Goal: Transaction & Acquisition: Register for event/course

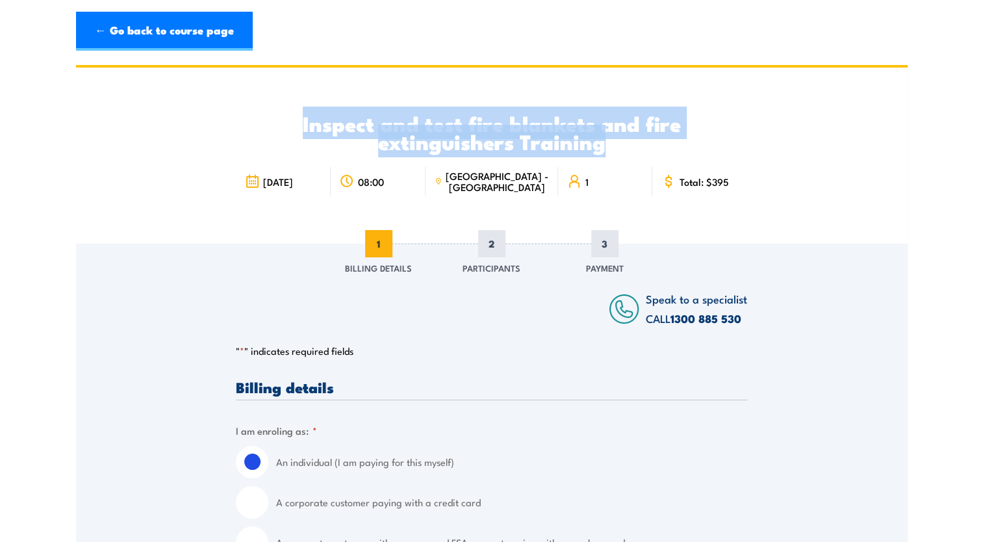
drag, startPoint x: 618, startPoint y: 142, endPoint x: 272, endPoint y: 101, distance: 348.7
click at [272, 101] on div "Inspect and test fire blankets and fire extinguishers Training 28 August 2025 0…" at bounding box center [491, 156] width 511 height 176
copy h2 "Inspect and test fire blankets and fire extinguishers Training"
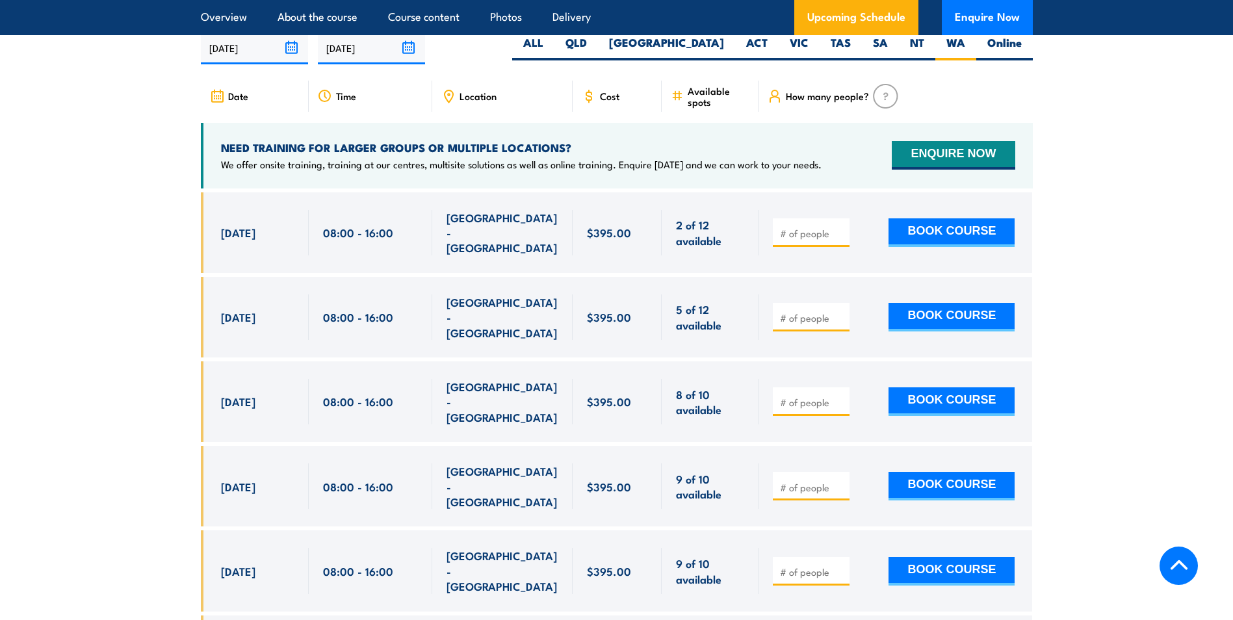
click at [834, 240] on input "number" at bounding box center [812, 233] width 65 height 13
type input "1"
click at [945, 247] on button "BOOK COURSE" at bounding box center [951, 232] width 126 height 29
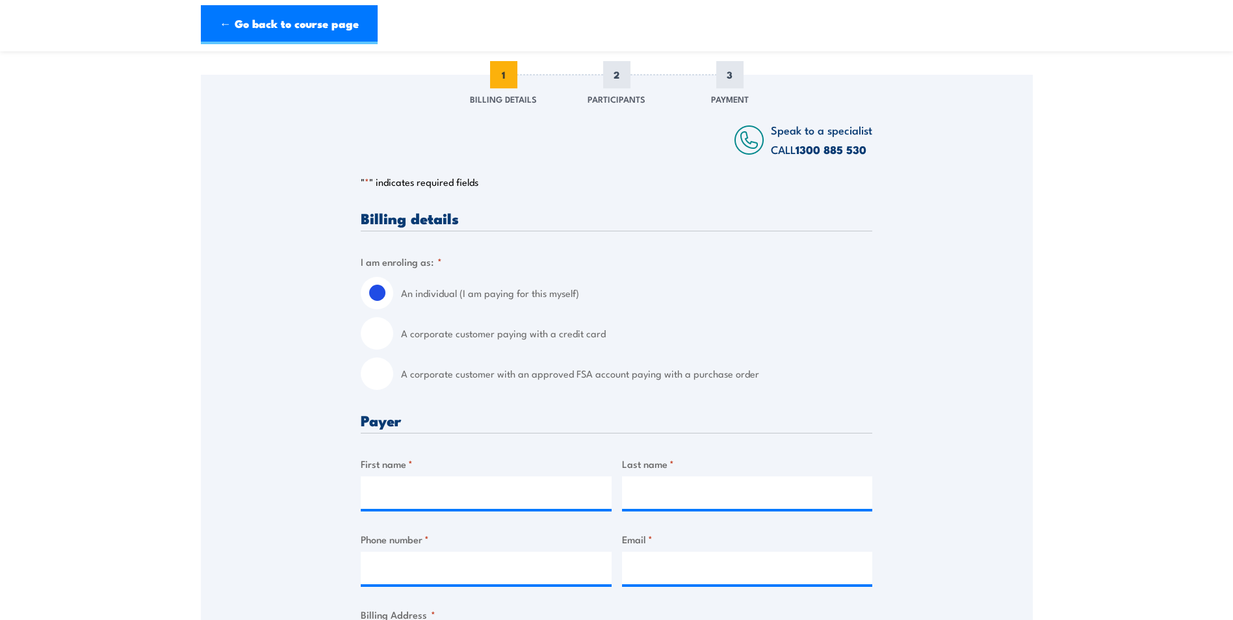
scroll to position [195, 0]
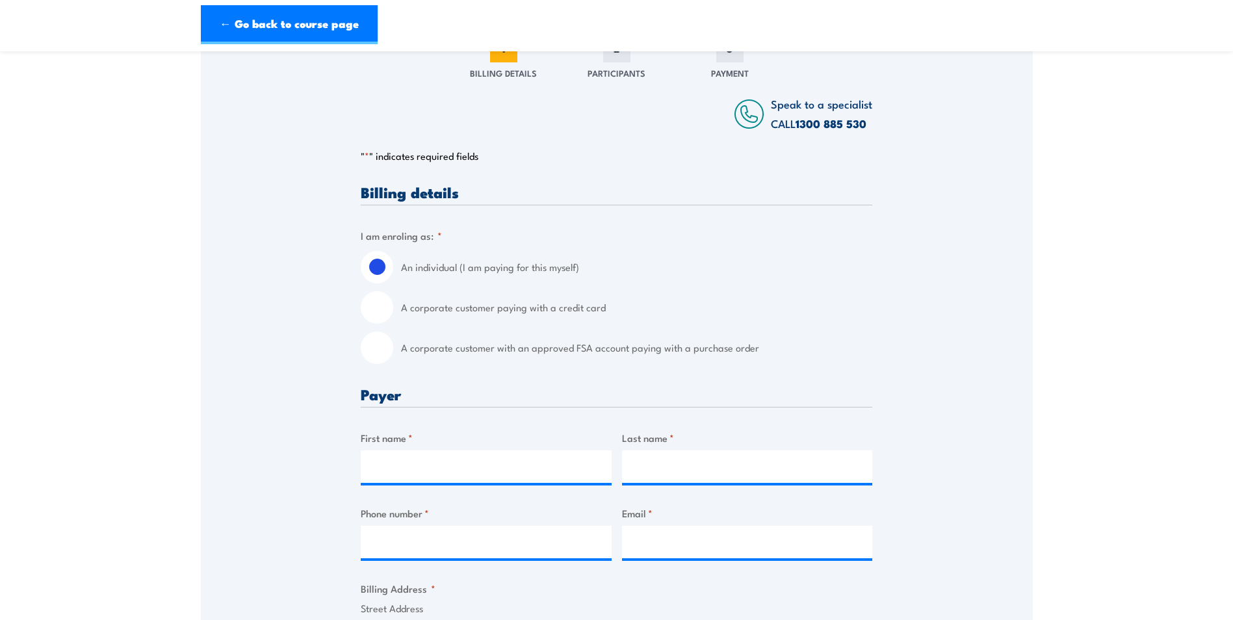
click at [443, 339] on label "A corporate customer with an approved FSA account paying with a purchase order" at bounding box center [636, 347] width 471 height 32
click at [393, 339] on input "A corporate customer with an approved FSA account paying with a purchase order" at bounding box center [377, 347] width 32 height 32
radio input "true"
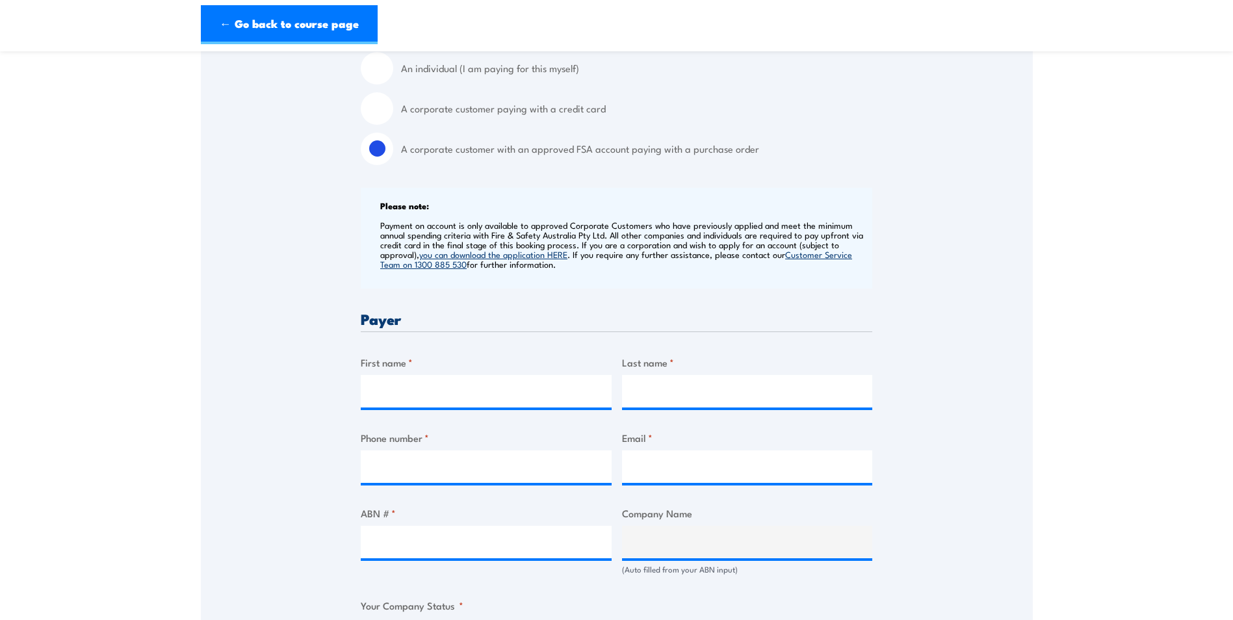
scroll to position [455, 0]
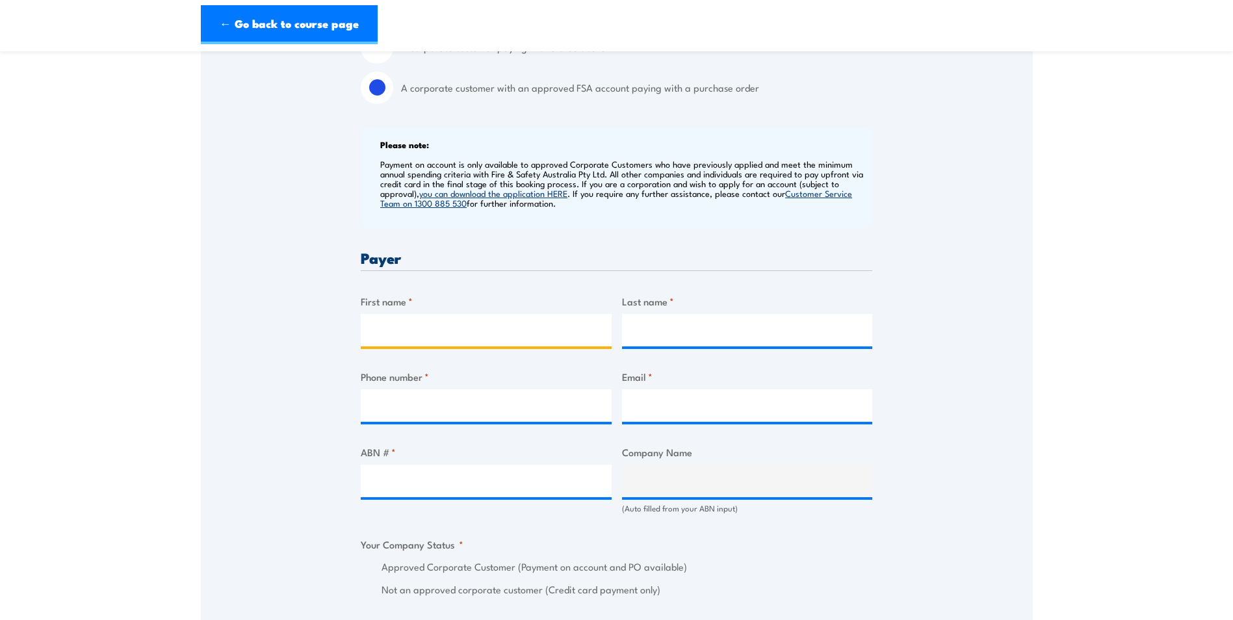
click at [501, 342] on input "First name *" at bounding box center [486, 330] width 251 height 32
type input "Bhavin"
type input "Shah"
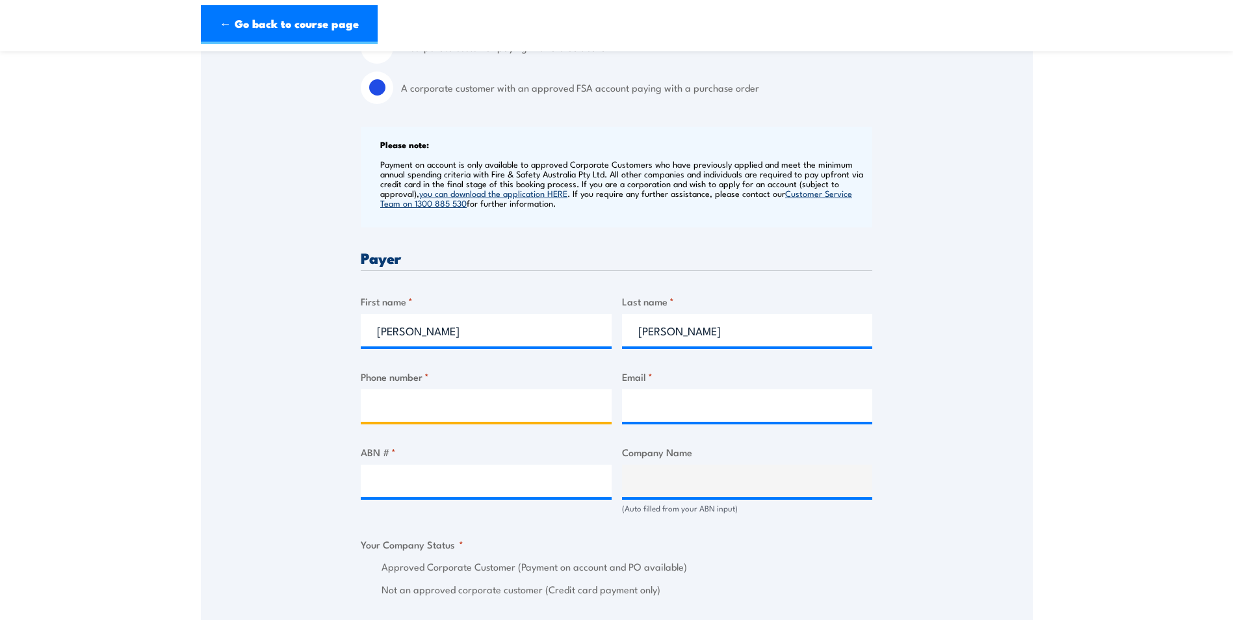
type input "0473211844"
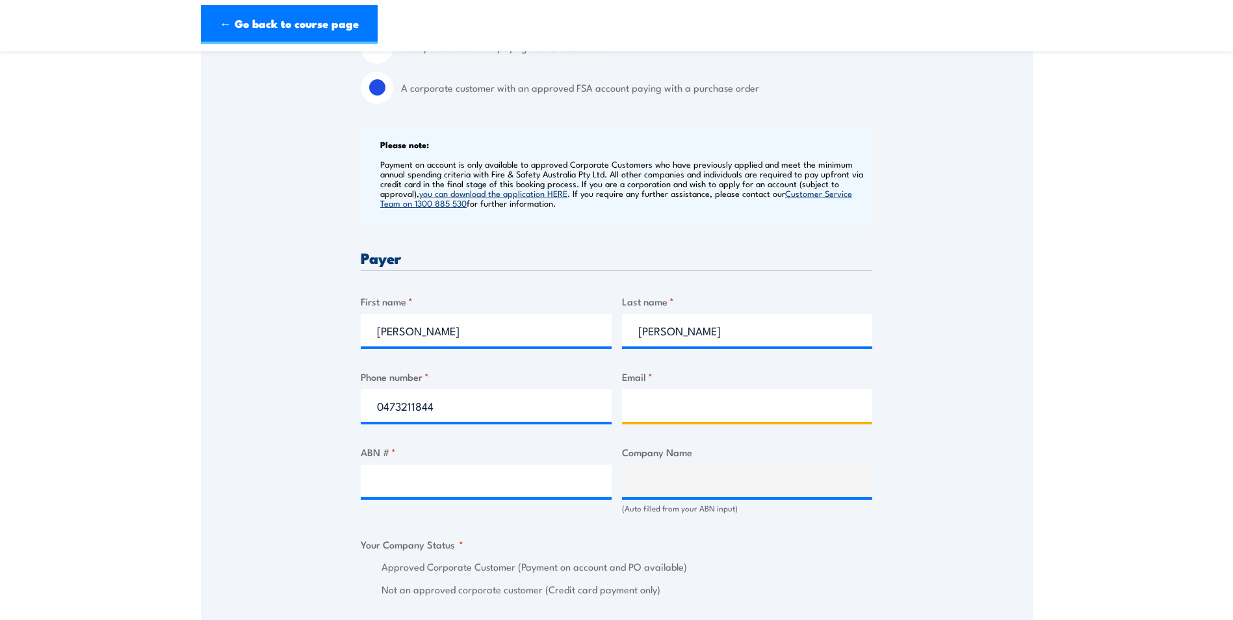
type input "bhavin.shah@australconstruction.com.au"
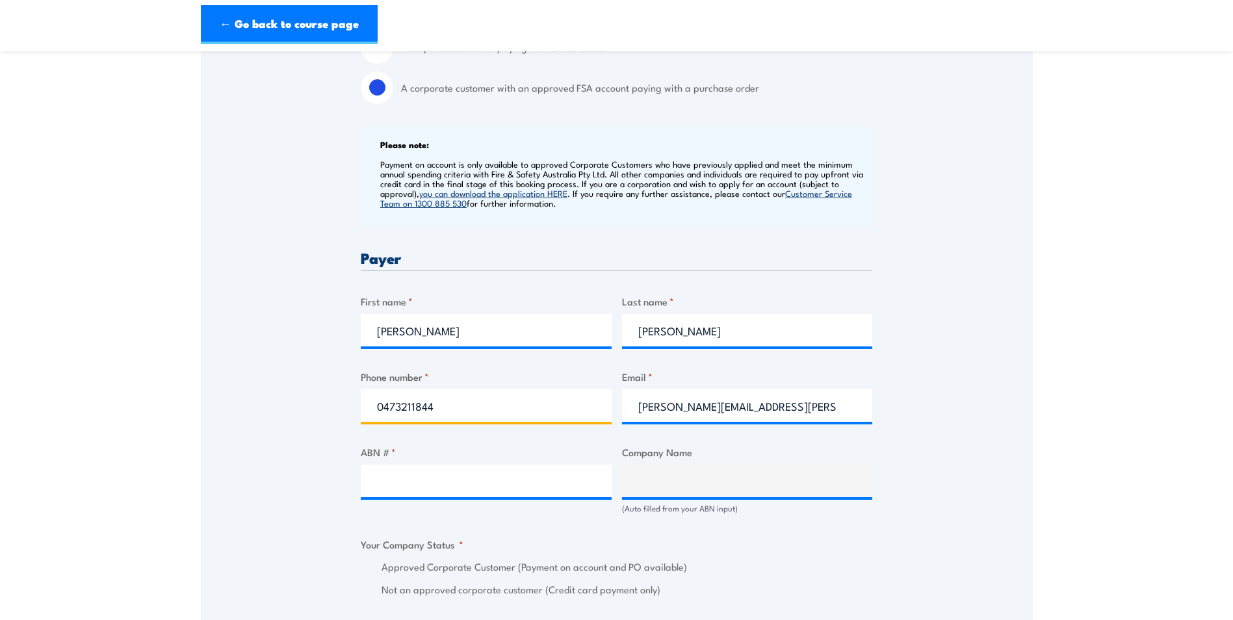
drag, startPoint x: 509, startPoint y: 417, endPoint x: 383, endPoint y: 404, distance: 127.5
click at [383, 404] on input "0473211844" at bounding box center [486, 405] width 251 height 32
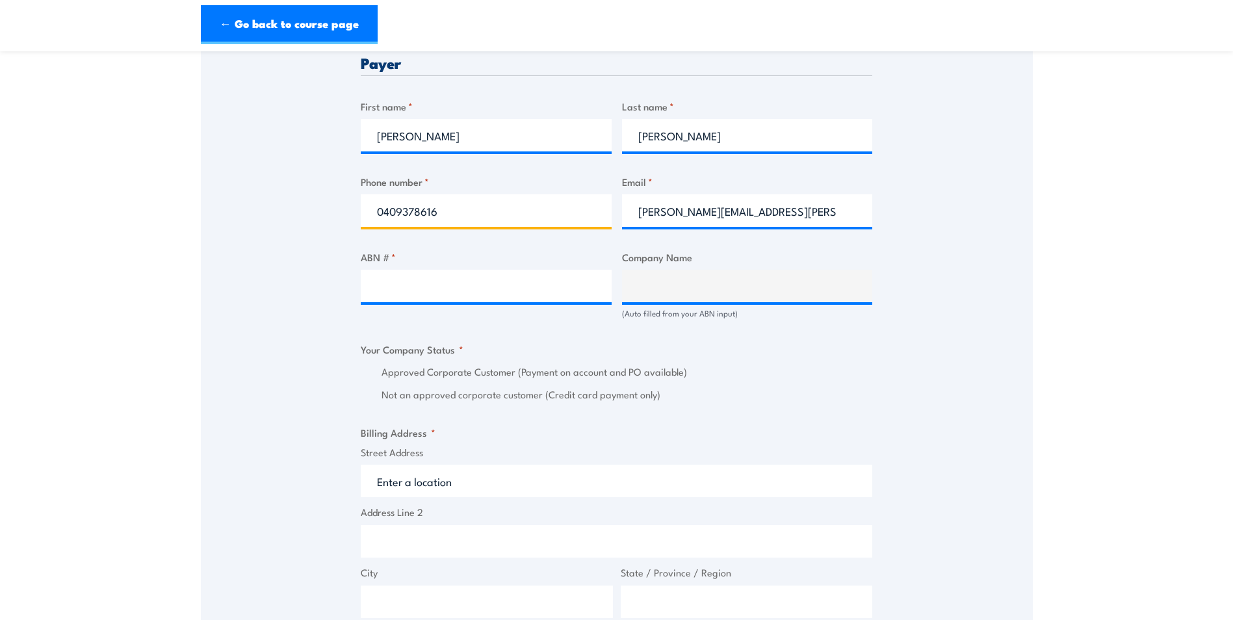
type input "0409378616"
click at [510, 286] on input "ABN # *" at bounding box center [486, 286] width 251 height 32
click at [406, 282] on input "ABN # *" at bounding box center [486, 286] width 251 height 32
paste input "99 075 340 724"
type input "99 075 340 724"
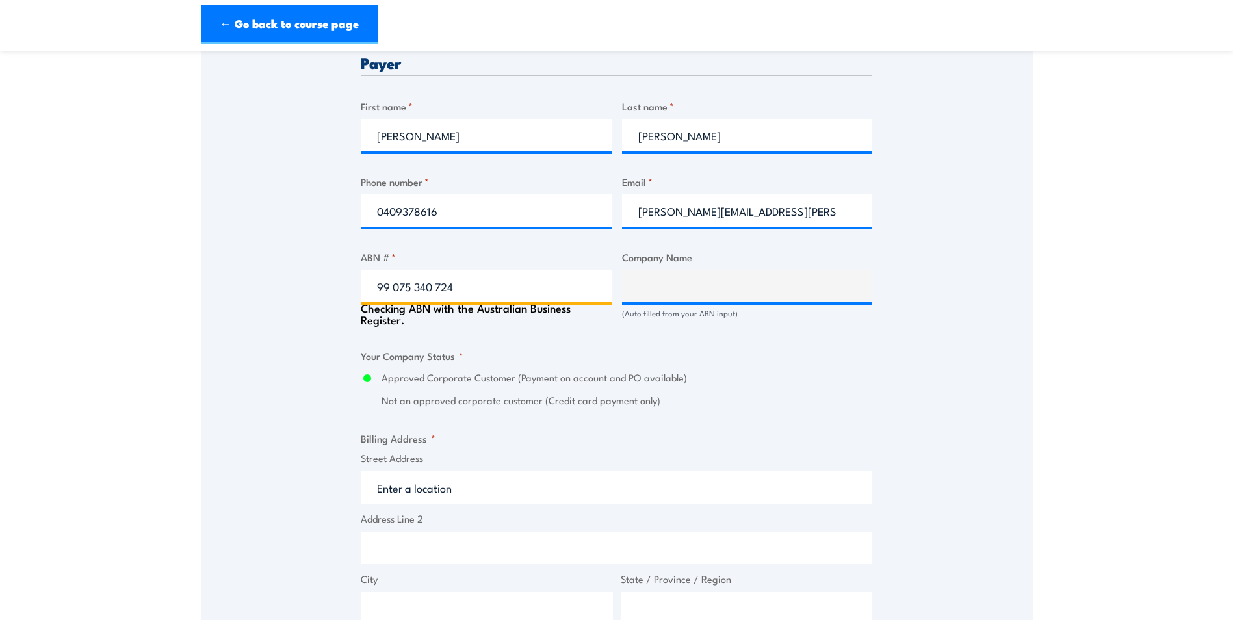
type input "AUSTRAL CONSTRUCTION PTY. LTD."
radio input "true"
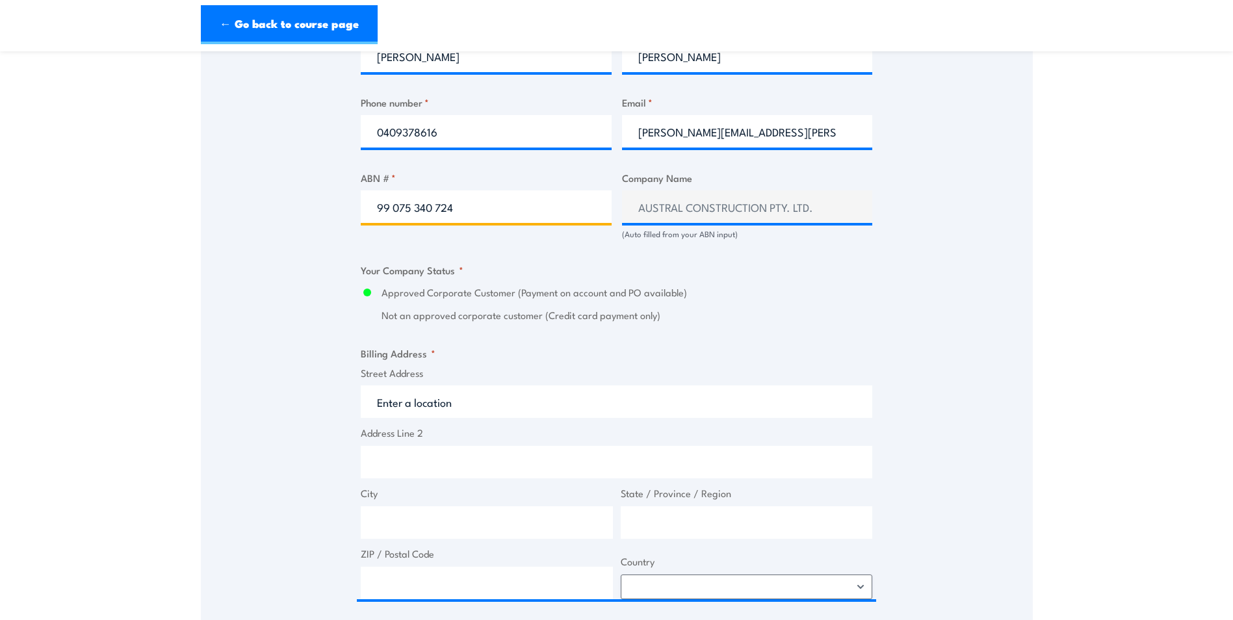
scroll to position [910, 0]
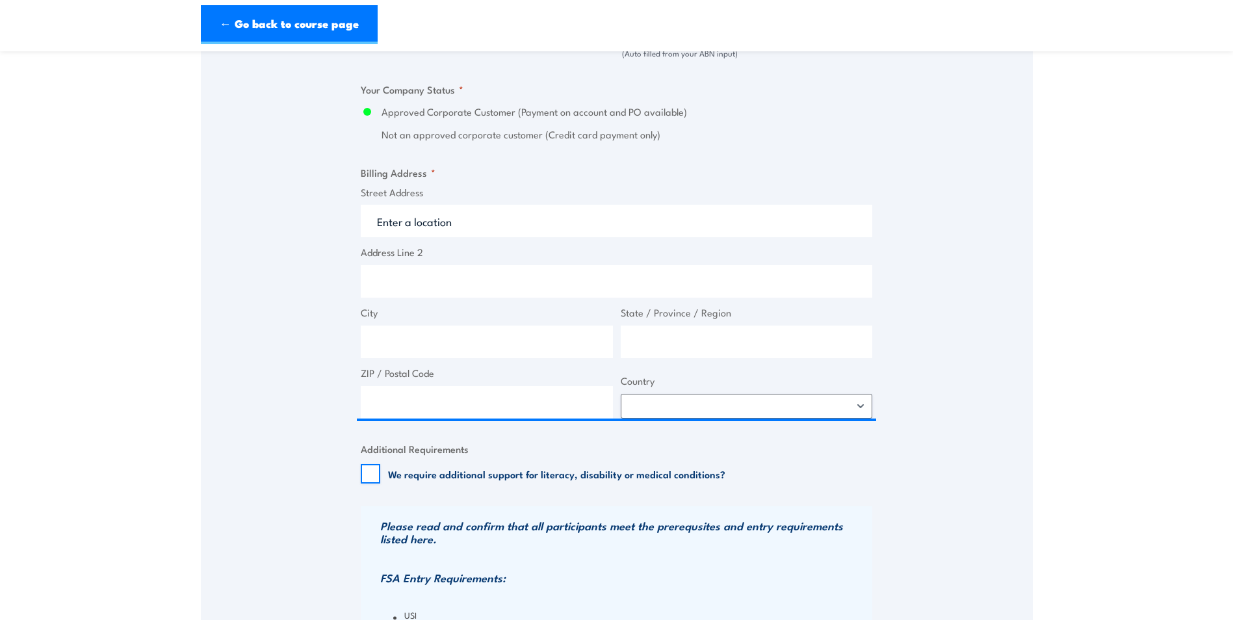
type input "99 075 340 724"
click at [543, 228] on input "Street Address" at bounding box center [616, 221] width 511 height 32
click at [505, 281] on input "Address Line 2" at bounding box center [616, 281] width 511 height 32
paste input ", Level 11 200 St Georges Terrace, Perth WA 6000"
drag, startPoint x: 383, startPoint y: 283, endPoint x: 356, endPoint y: 281, distance: 26.7
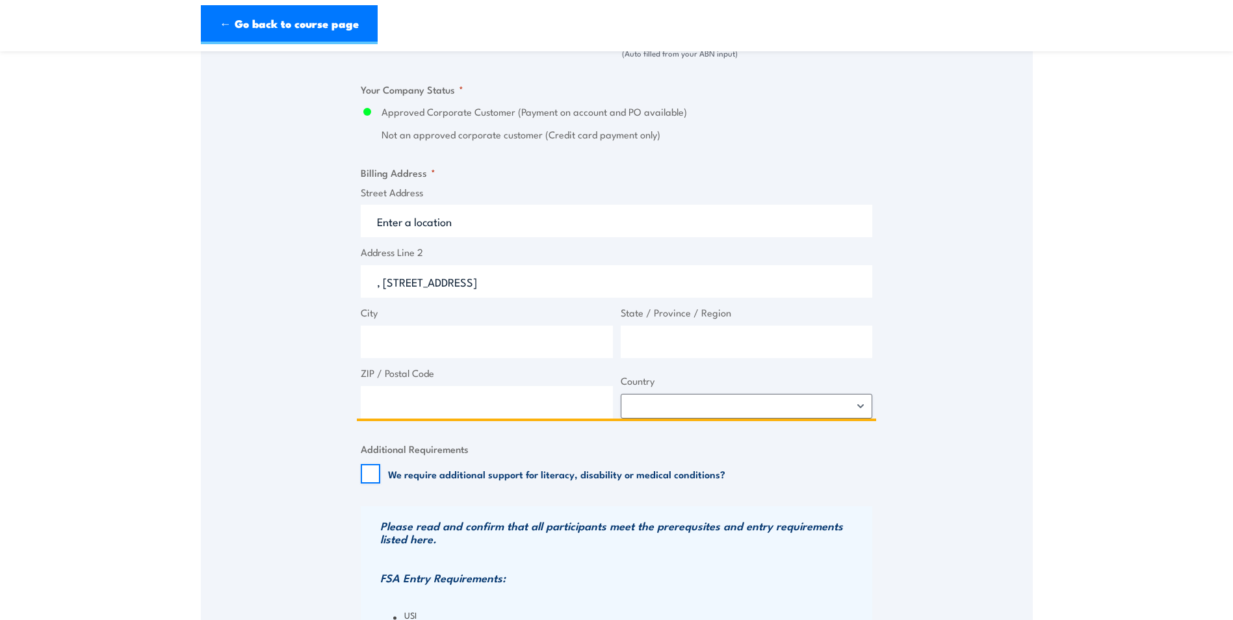
click at [356, 281] on div "Speak to a specialist CALL 1300 885 530 CALL 1300 885 530 " * " indicates requi…" at bounding box center [617, 76] width 832 height 1484
type input "Level 11 200 St Georges Terrace, Perth WA 6000"
click at [473, 344] on input "City" at bounding box center [487, 342] width 252 height 32
type input "Perth"
click at [700, 339] on input "State / Province / Region" at bounding box center [747, 342] width 252 height 32
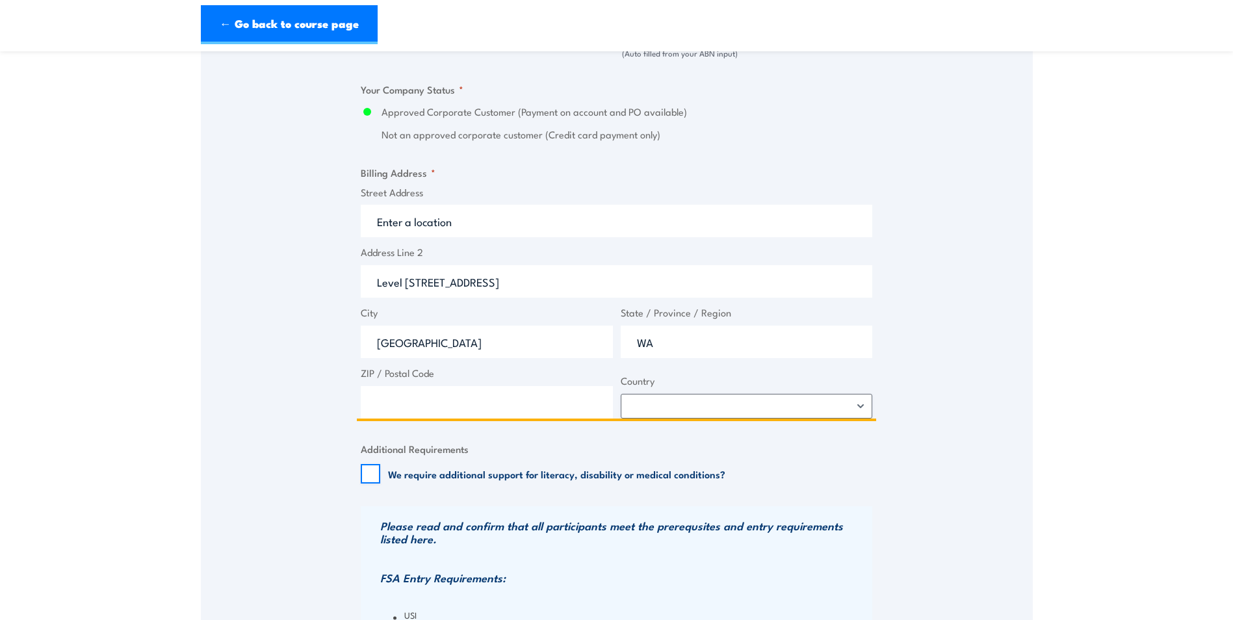
type input "WA"
click at [515, 391] on input "ZIP / Postal Code" at bounding box center [487, 402] width 252 height 32
type input "6000"
click at [734, 396] on select "Afghanistan Albania Algeria American Samoa Andorra Angola Anguilla Antarctica A…" at bounding box center [747, 406] width 252 height 25
select select "Australia"
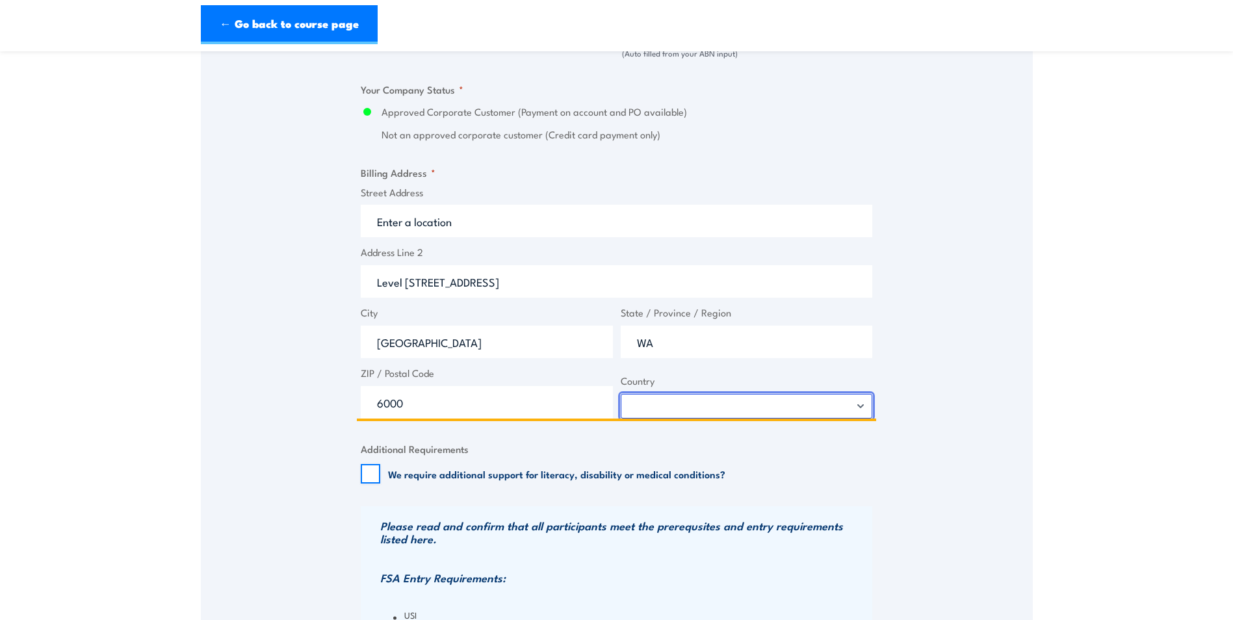
click at [621, 394] on select "Afghanistan Albania Algeria American Samoa Andorra Angola Anguilla Antarctica A…" at bounding box center [747, 406] width 252 height 25
click at [940, 324] on div "Speak to a specialist CALL 1300 885 530 CALL 1300 885 530 " * " indicates requi…" at bounding box center [617, 76] width 832 height 1484
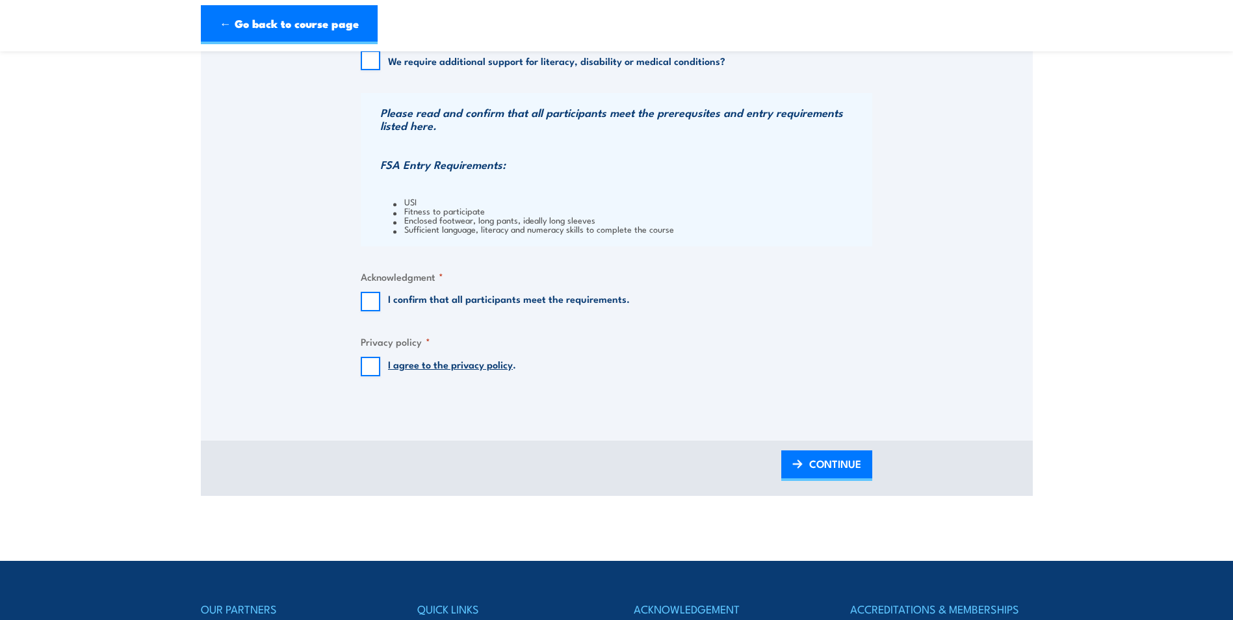
scroll to position [1300, 0]
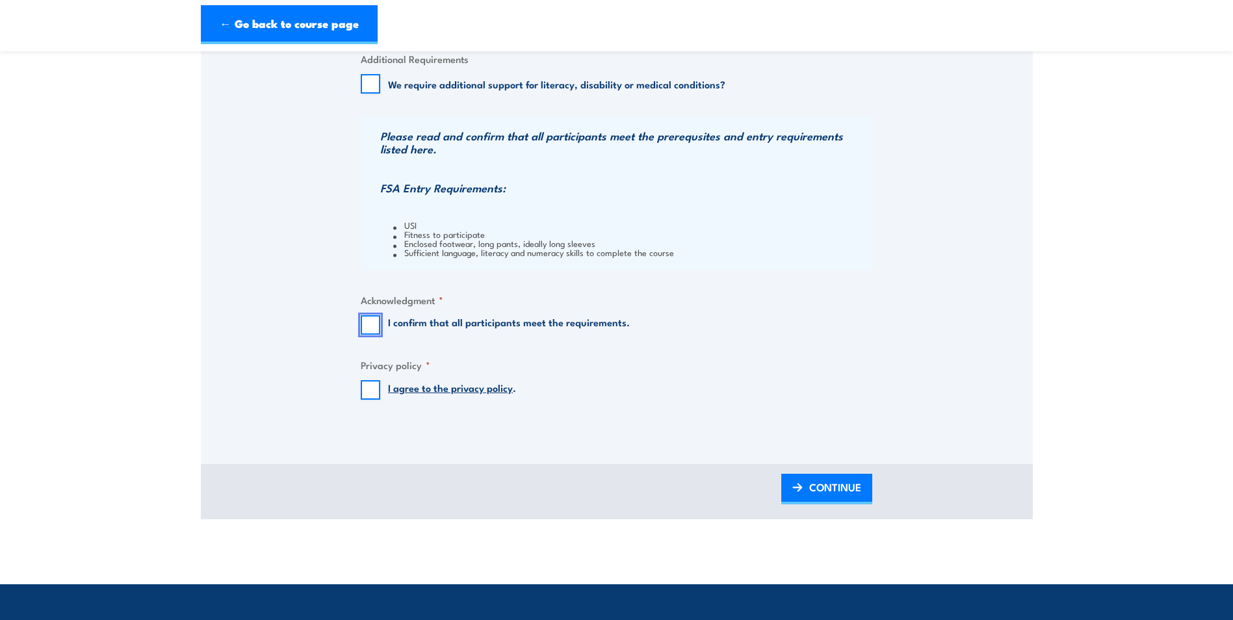
click at [380, 320] on input "I confirm that all participants meet the requirements." at bounding box center [370, 324] width 19 height 19
checkbox input "true"
click at [370, 386] on input "I agree to the privacy policy ." at bounding box center [370, 389] width 19 height 19
checkbox input "true"
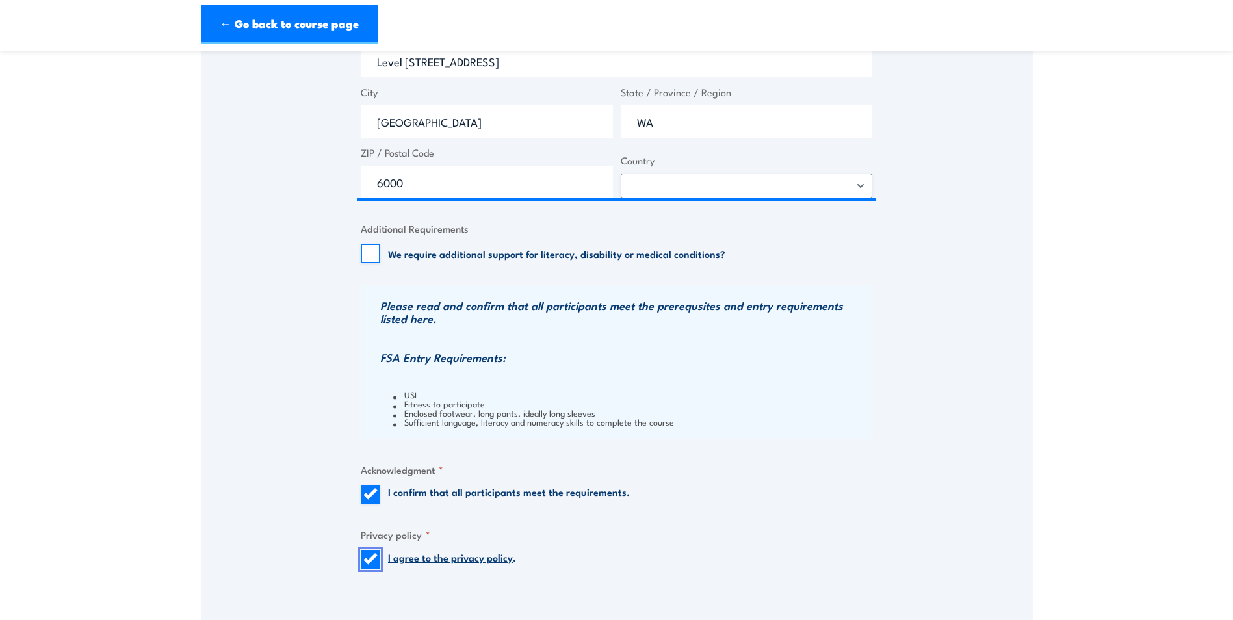
scroll to position [1105, 0]
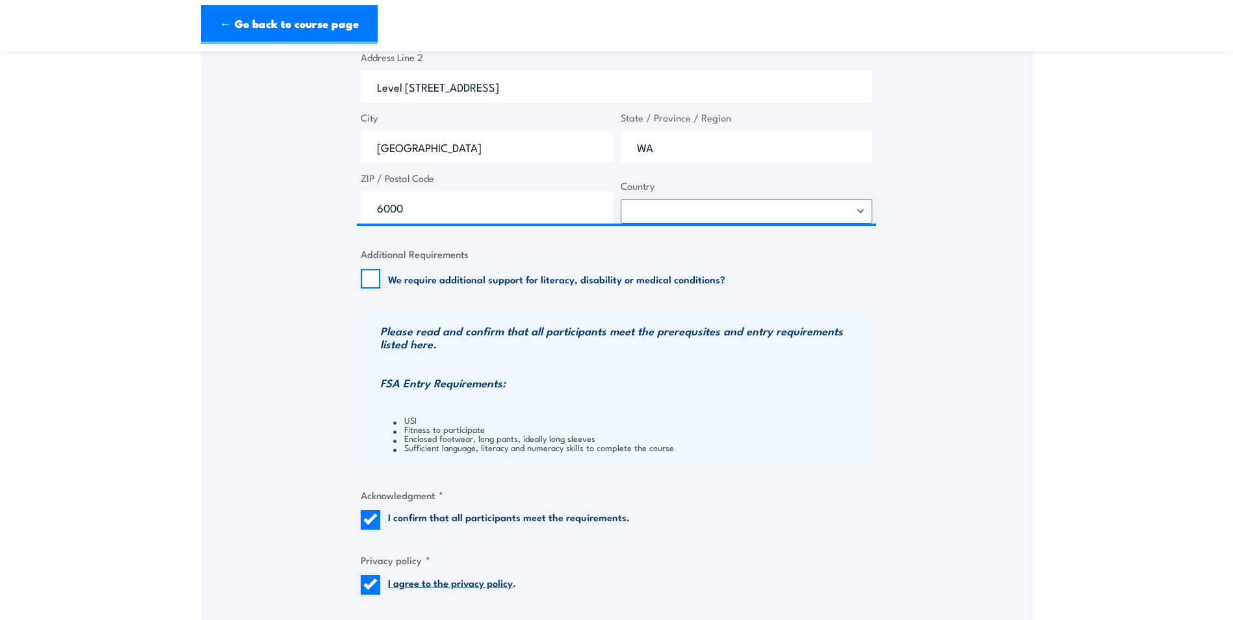
click at [740, 376] on h3 "FSA Entry Requirements:" at bounding box center [624, 382] width 489 height 13
click at [432, 415] on li "USI" at bounding box center [631, 419] width 476 height 9
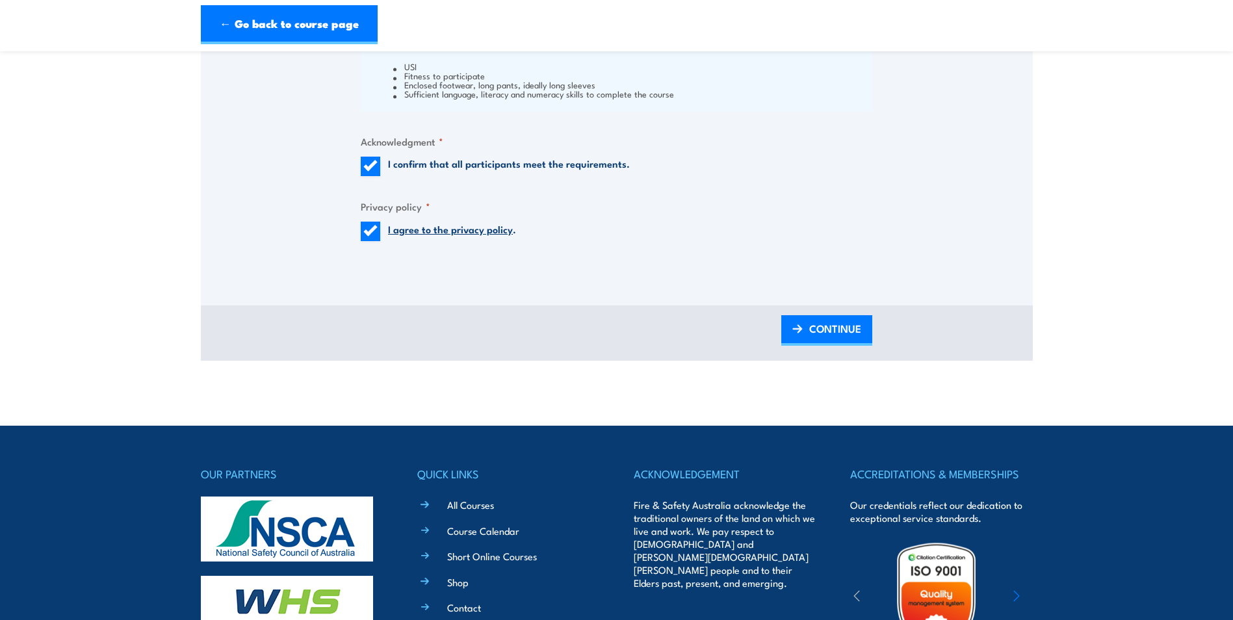
scroll to position [1419, 0]
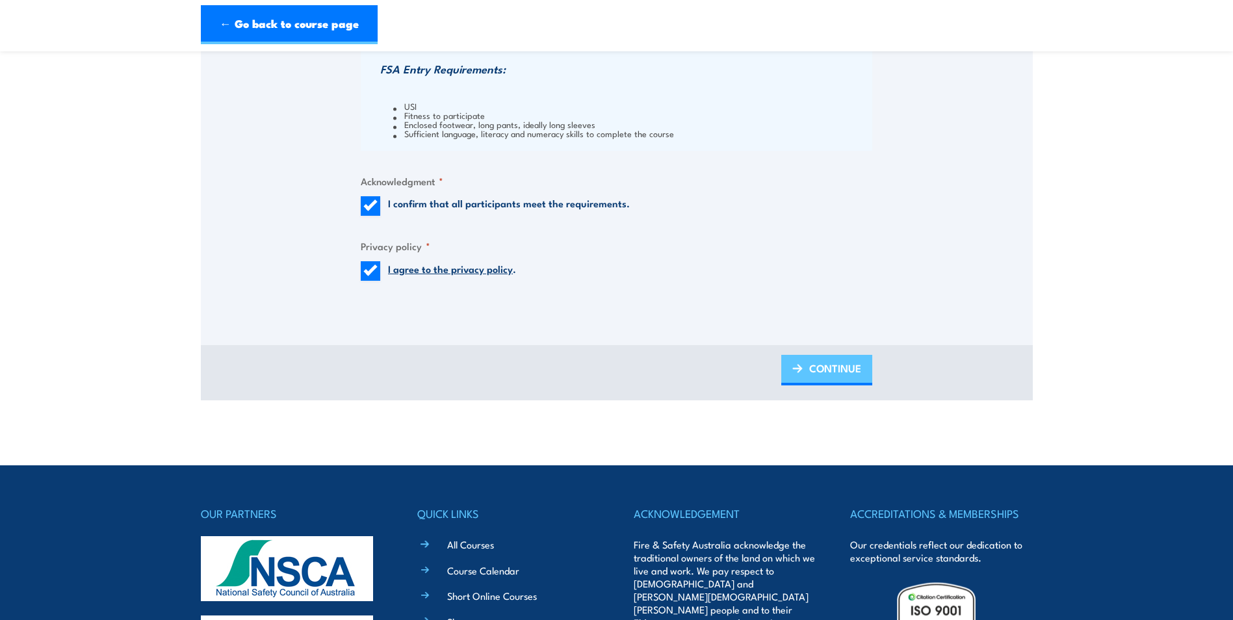
click at [847, 374] on span "CONTINUE" at bounding box center [835, 368] width 52 height 34
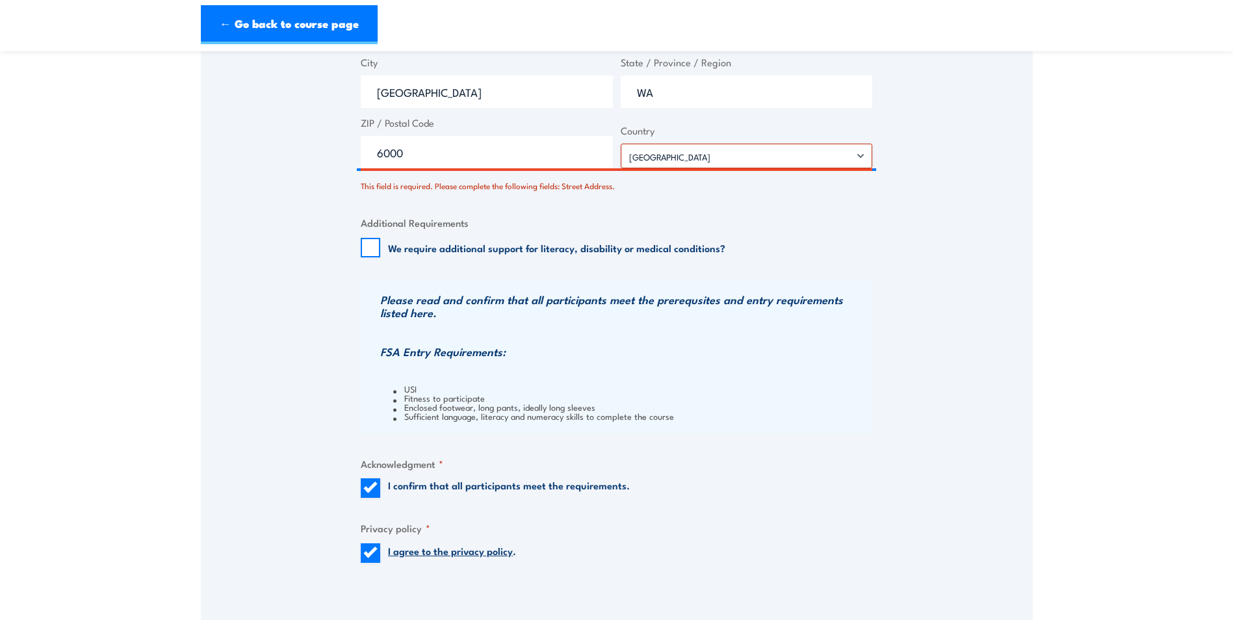
scroll to position [1284, 0]
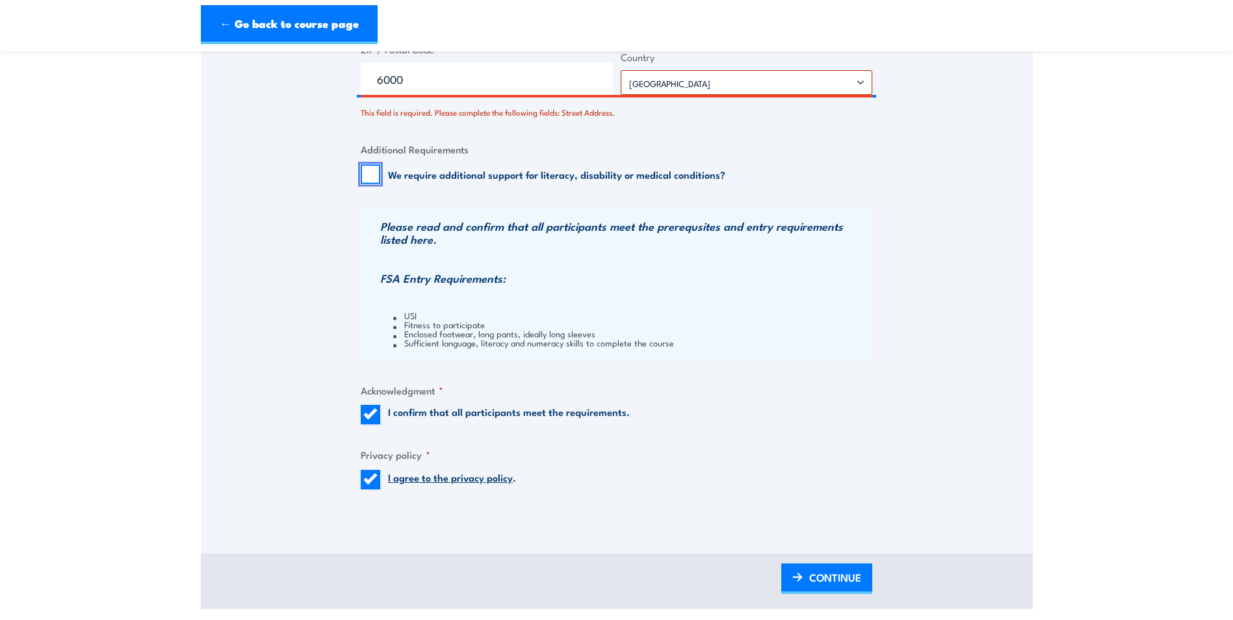
click at [374, 172] on input "We require additional support for literacy, disability or medical conditions?" at bounding box center [370, 173] width 19 height 19
checkbox input "true"
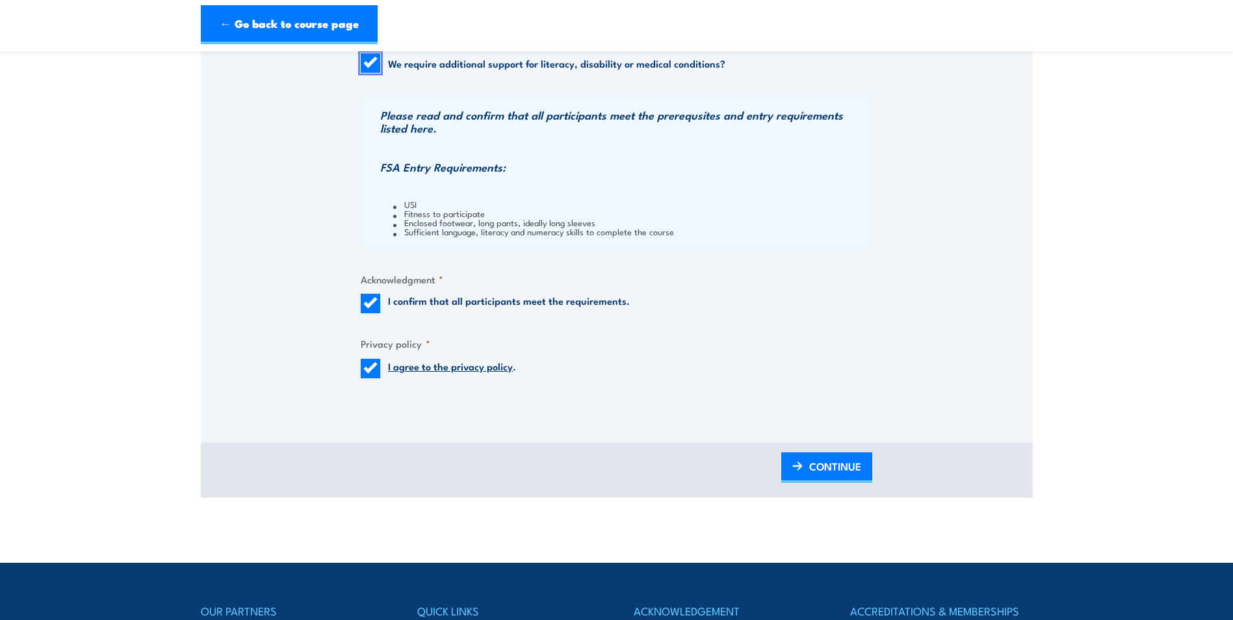
scroll to position [1609, 0]
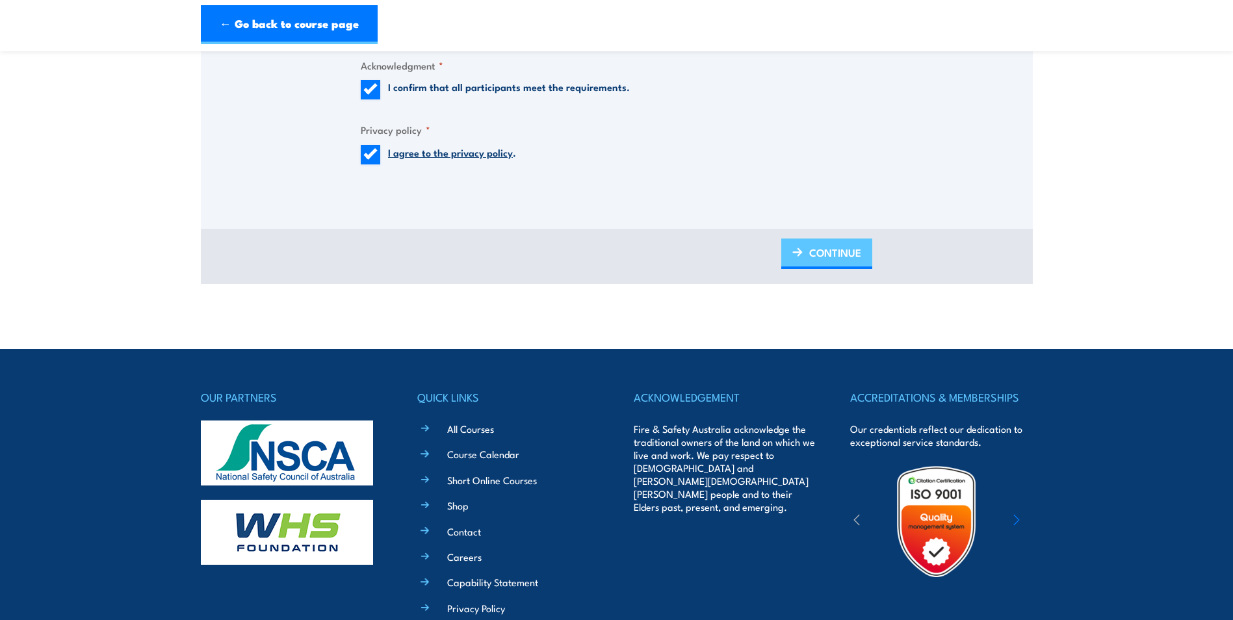
click at [843, 253] on span "CONTINUE" at bounding box center [835, 252] width 52 height 34
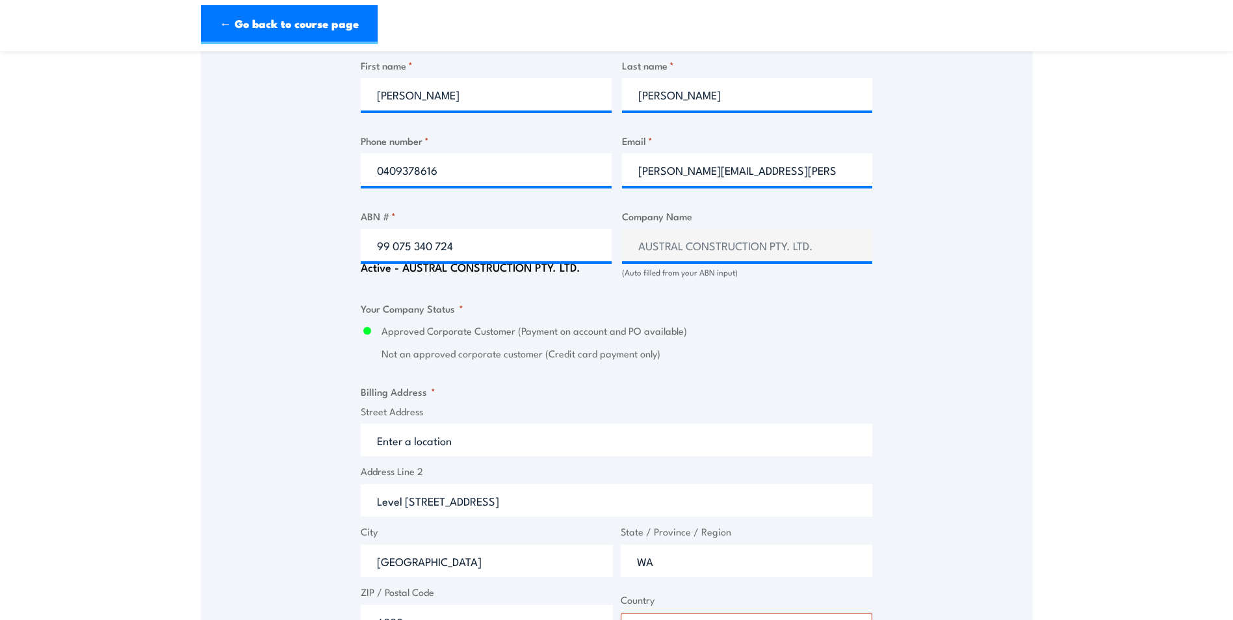
scroll to position [764, 0]
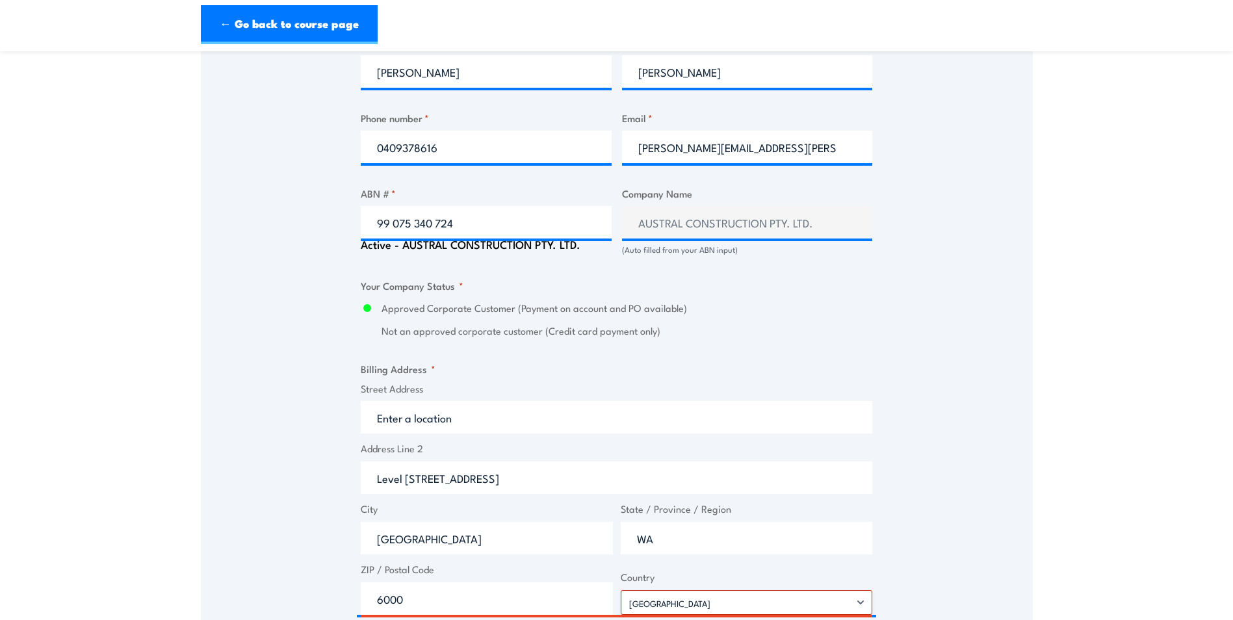
click at [433, 302] on label "Approved Corporate Customer (Payment on account and PO available)" at bounding box center [626, 308] width 491 height 15
drag, startPoint x: 433, startPoint y: 302, endPoint x: 407, endPoint y: 328, distance: 36.3
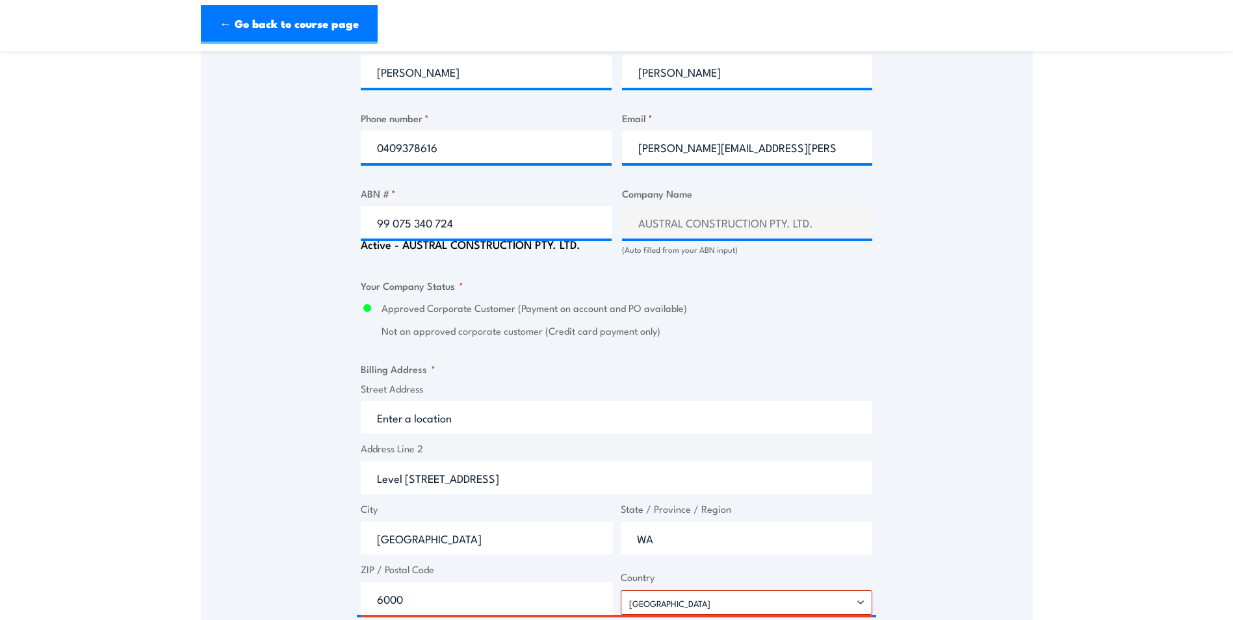
click at [407, 328] on label "Not an approved corporate customer (Credit card payment only)" at bounding box center [626, 331] width 491 height 15
click at [564, 248] on div "Active - AUSTRAL CONSTRUCTION PTY. LTD." at bounding box center [486, 244] width 251 height 12
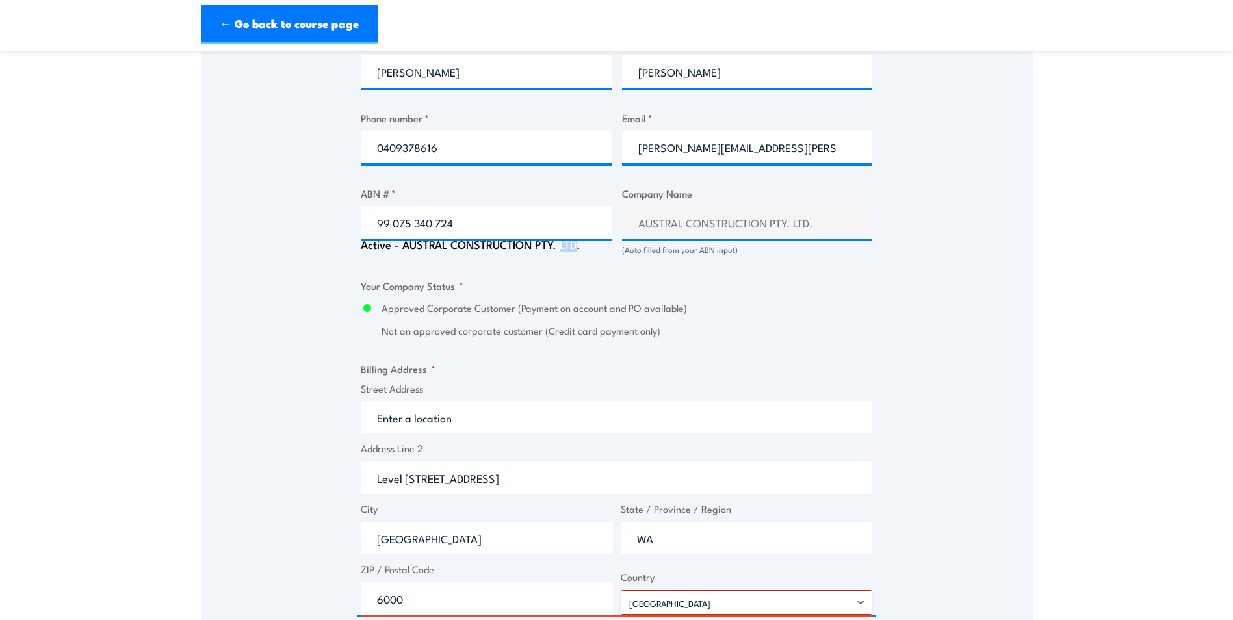
click at [564, 248] on div "Active - AUSTRAL CONSTRUCTION PTY. LTD." at bounding box center [486, 244] width 251 height 12
click at [526, 234] on input "99 075 340 724" at bounding box center [486, 222] width 251 height 32
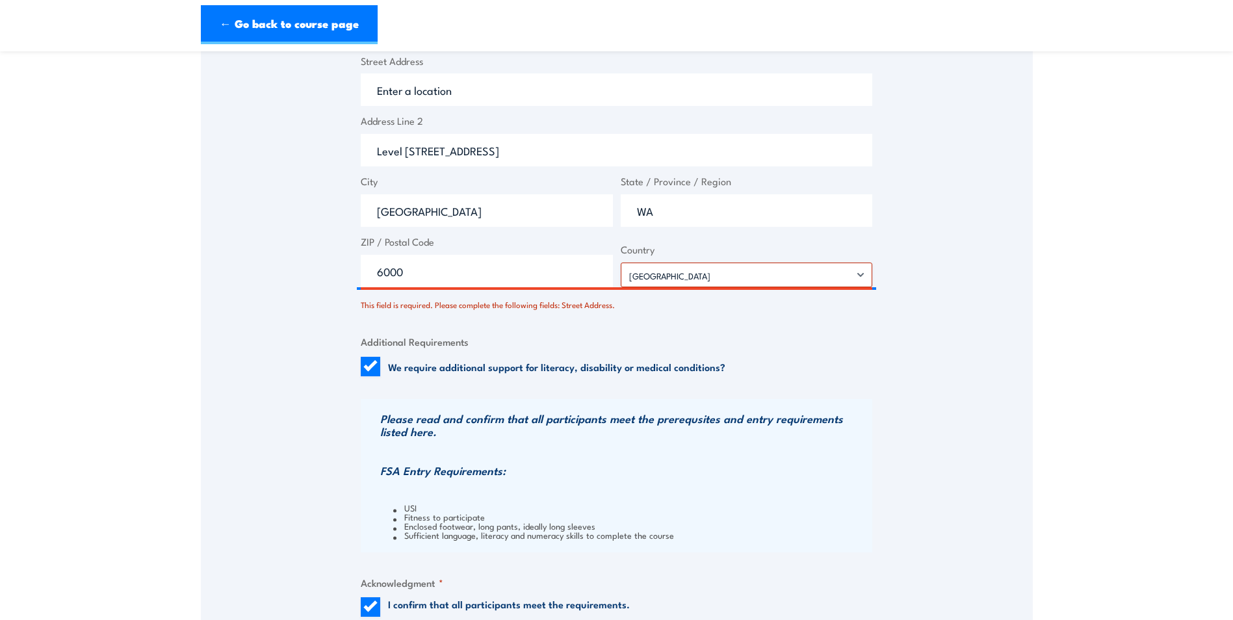
scroll to position [1089, 0]
drag, startPoint x: 590, startPoint y: 153, endPoint x: 331, endPoint y: 150, distance: 258.7
click at [385, 95] on input "Street Address" at bounding box center [616, 92] width 511 height 32
paste input "Level 11 200 St Georges Terrace, Perth WA 6000"
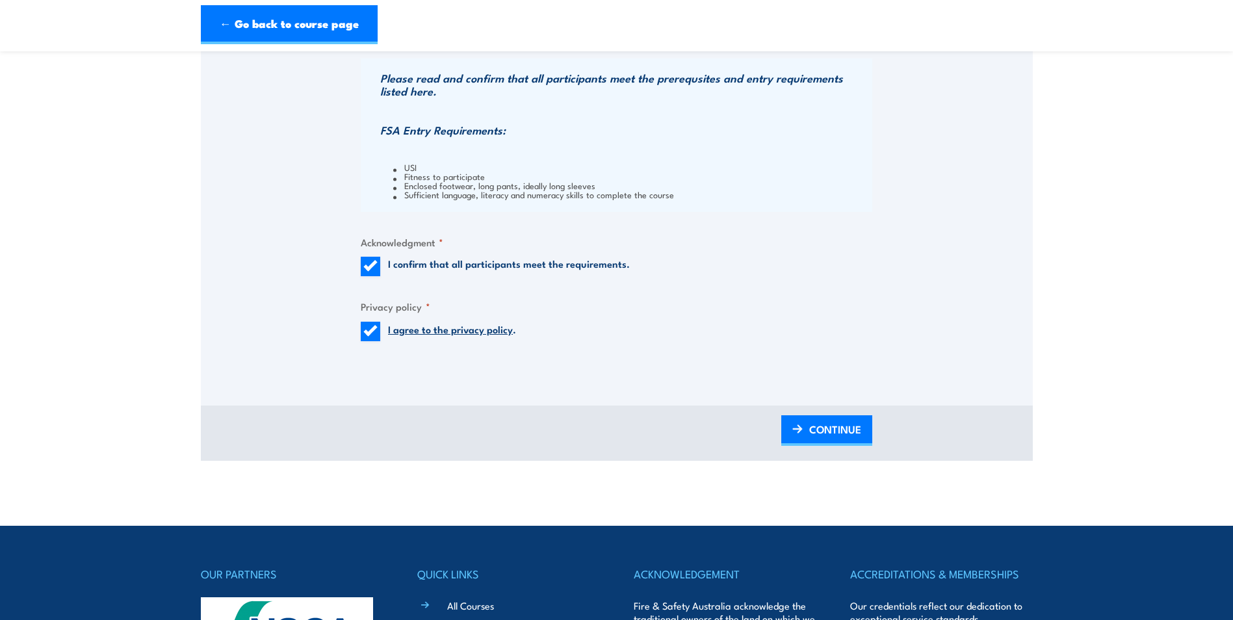
scroll to position [1544, 0]
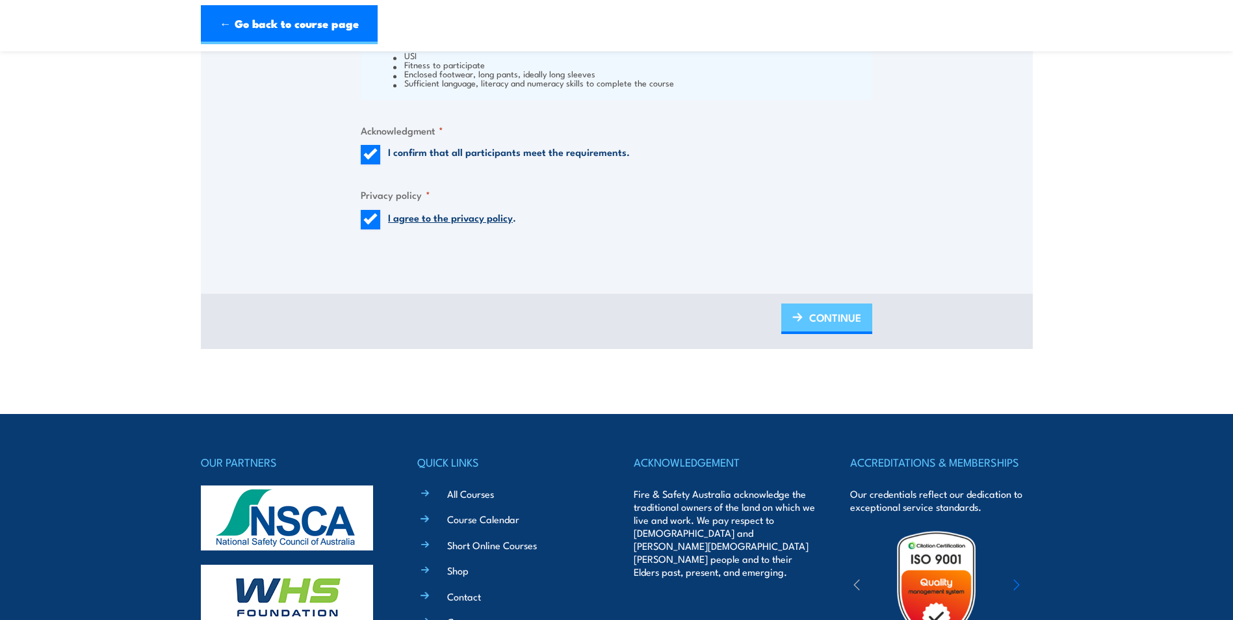
type input "Level 11 200 St Georges Terrace, Perth WA 6000"
click at [820, 320] on span "CONTINUE" at bounding box center [835, 317] width 52 height 34
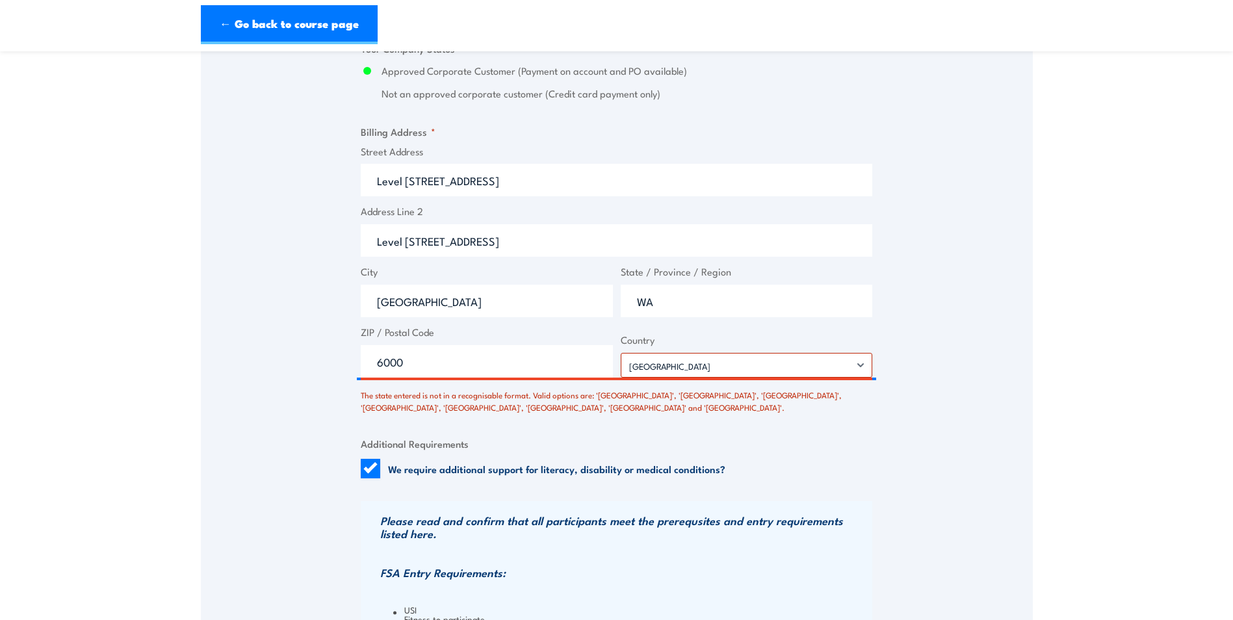
scroll to position [1024, 0]
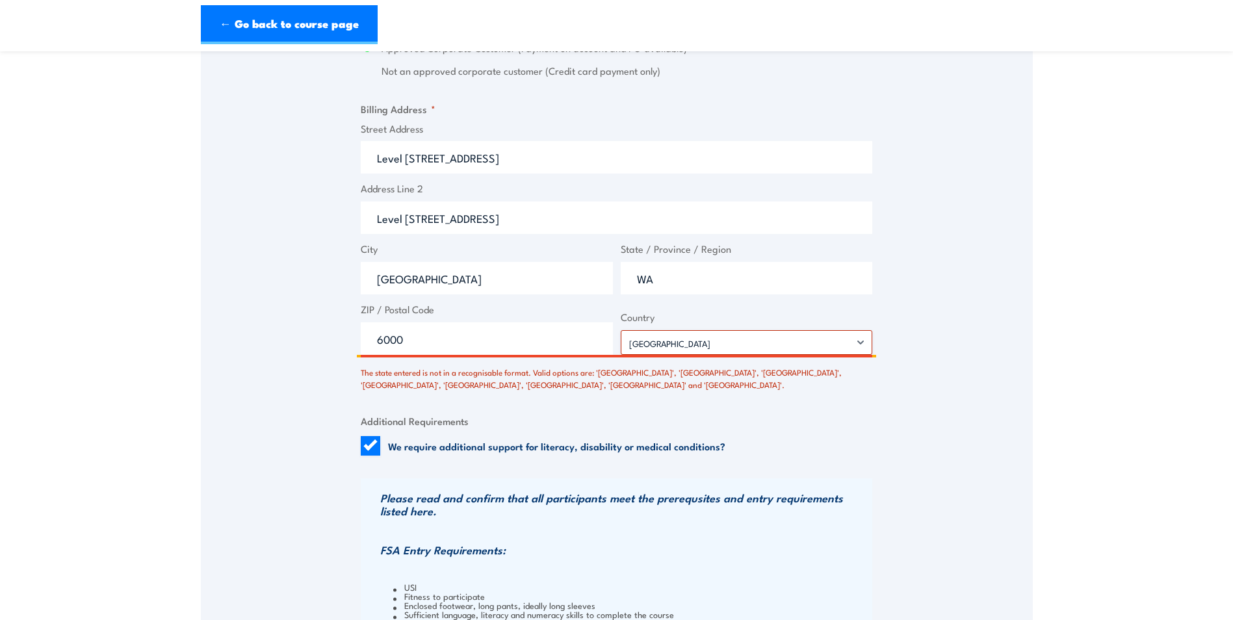
click at [759, 278] on input "WA" at bounding box center [747, 278] width 252 height 32
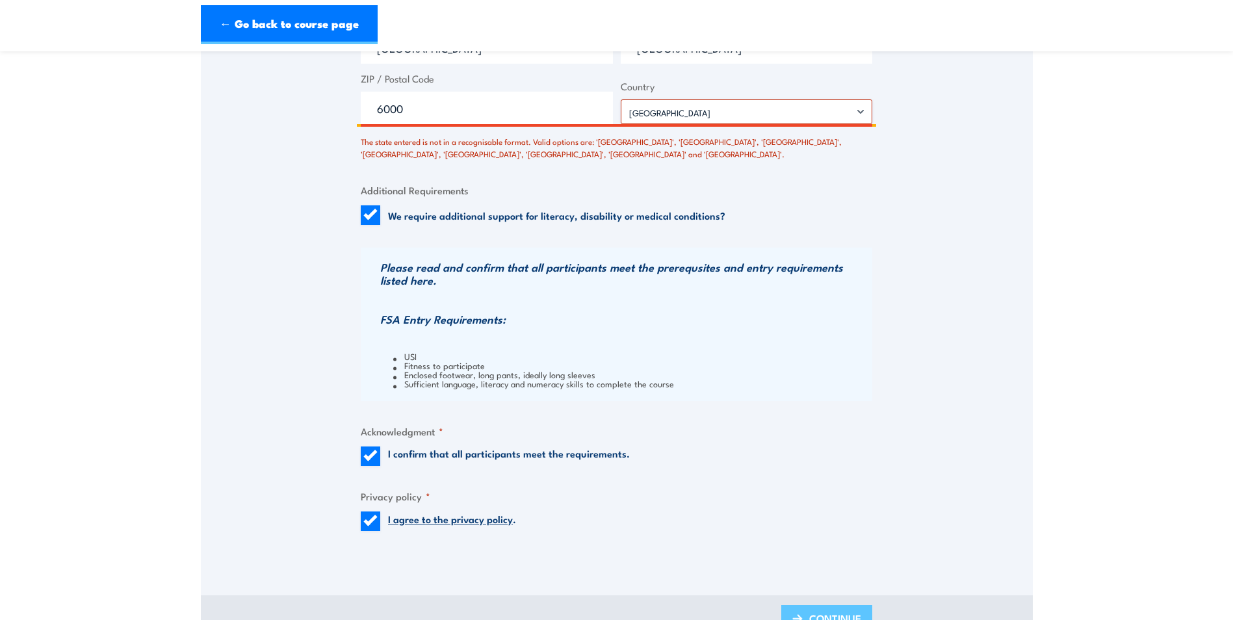
scroll to position [1414, 0]
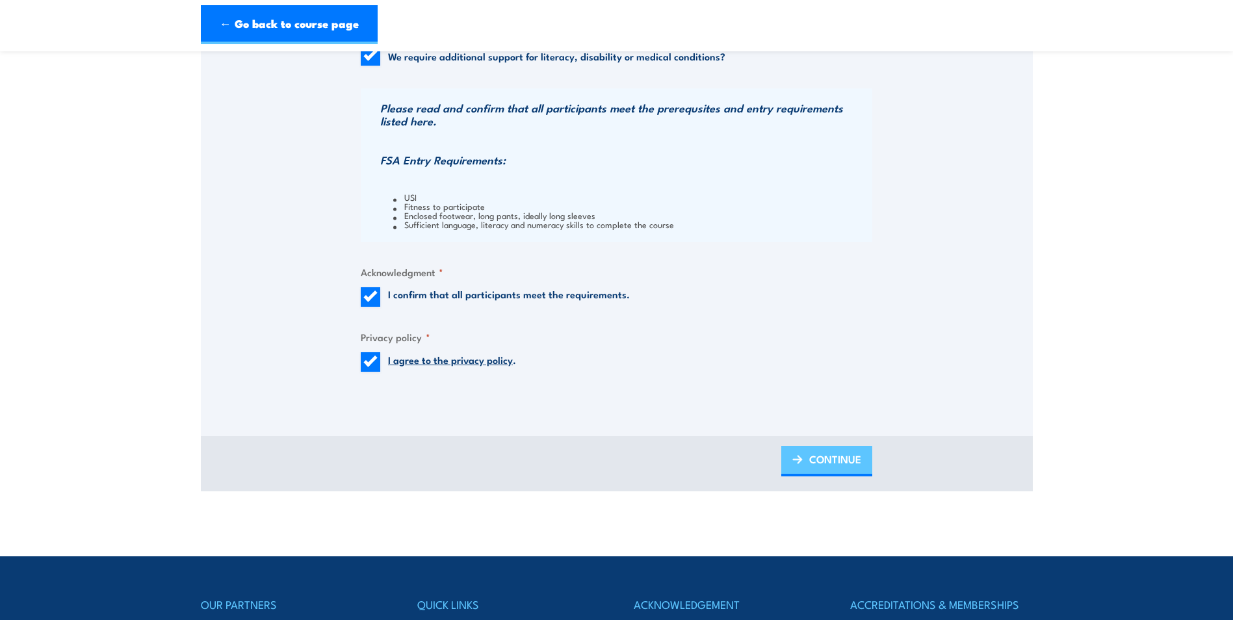
type input "Western Australia"
click at [813, 452] on span "CONTINUE" at bounding box center [835, 459] width 52 height 34
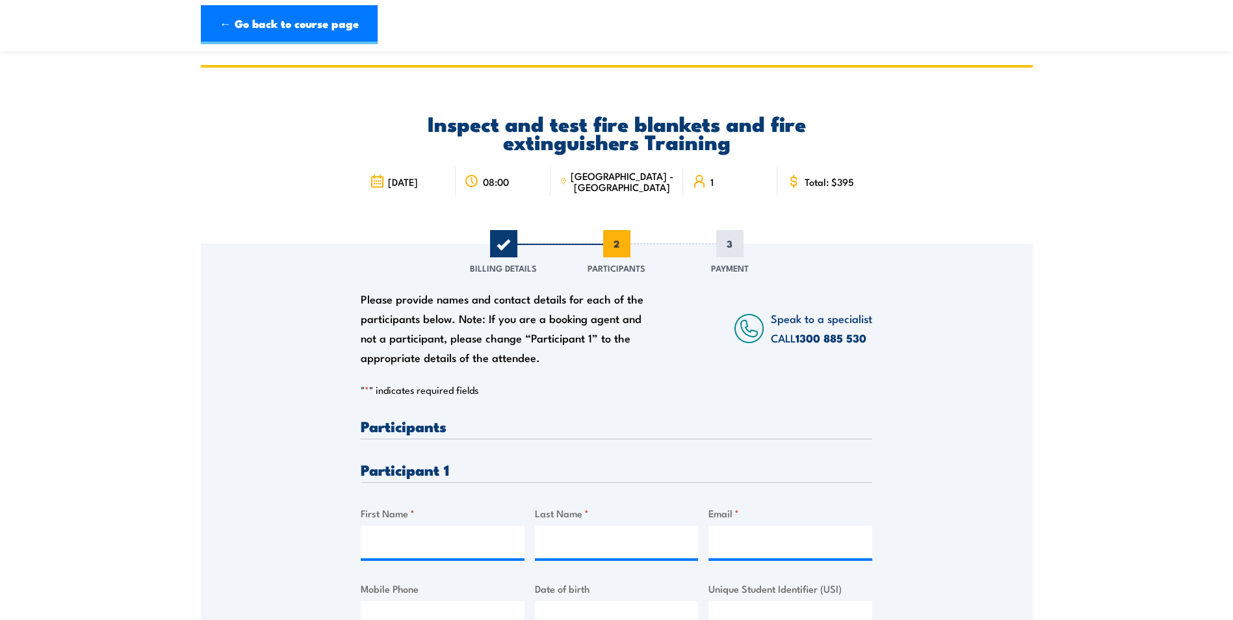
scroll to position [195, 0]
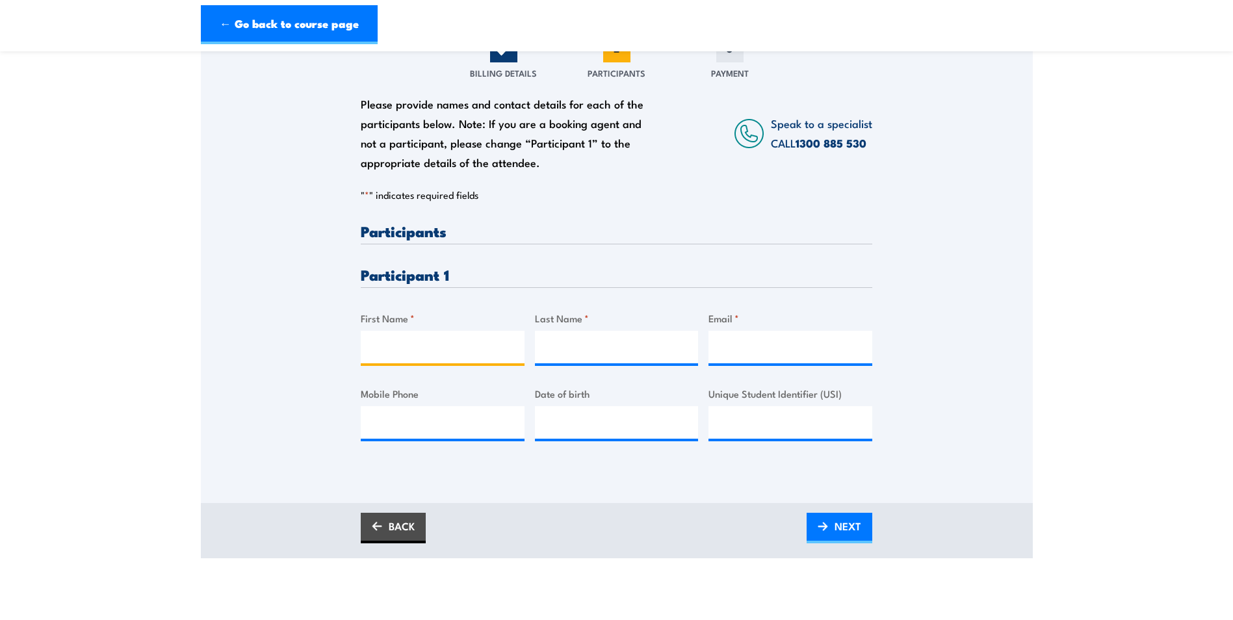
click at [448, 355] on input "First Name *" at bounding box center [443, 347] width 164 height 32
type input "Bhavin"
type input "Shah"
type input "bhavin.shah@australconstruction.com.au"
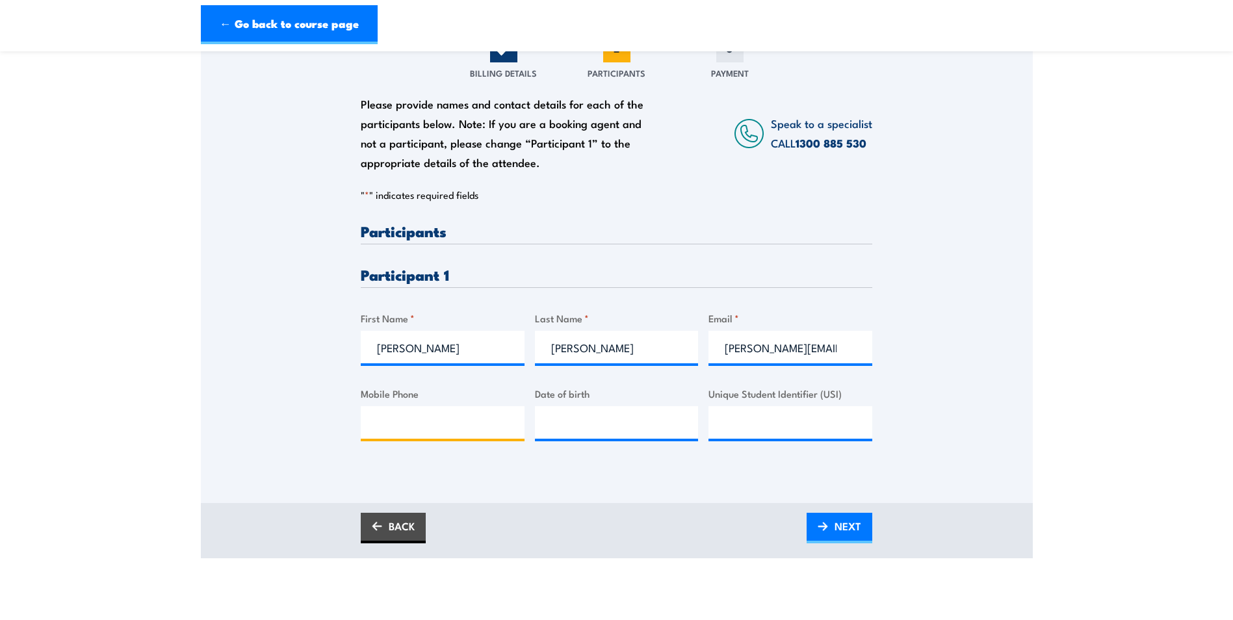
type input "0409378616"
click at [655, 426] on input "__/__/____" at bounding box center [617, 422] width 164 height 32
type input "15/02/1996"
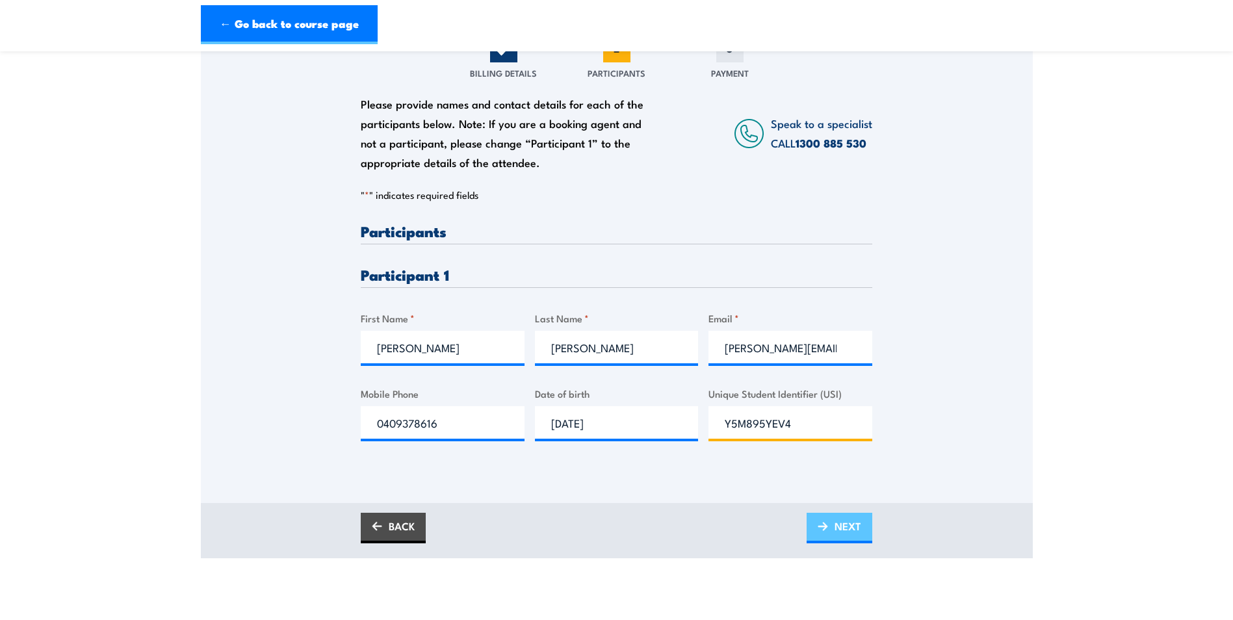
type input "Y5M895YEV4"
click at [826, 519] on link "NEXT" at bounding box center [839, 528] width 66 height 31
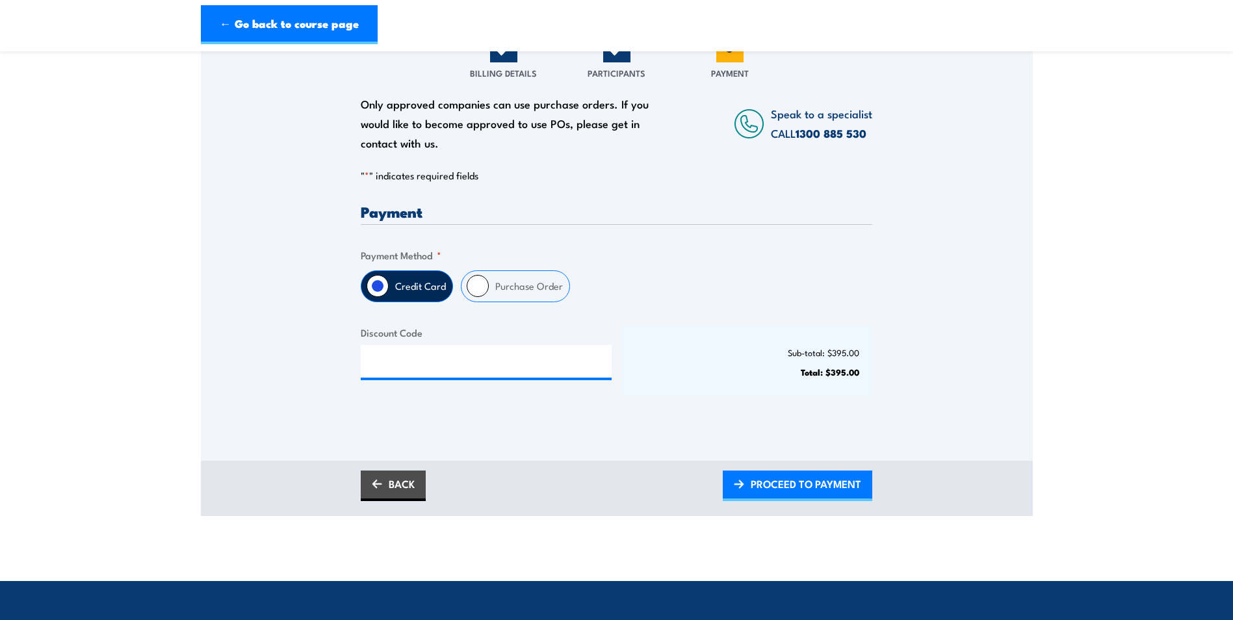
click at [522, 300] on label "Purchase Order" at bounding box center [529, 286] width 81 height 31
click at [489, 297] on input "Purchase Order" at bounding box center [478, 286] width 22 height 22
radio input "true"
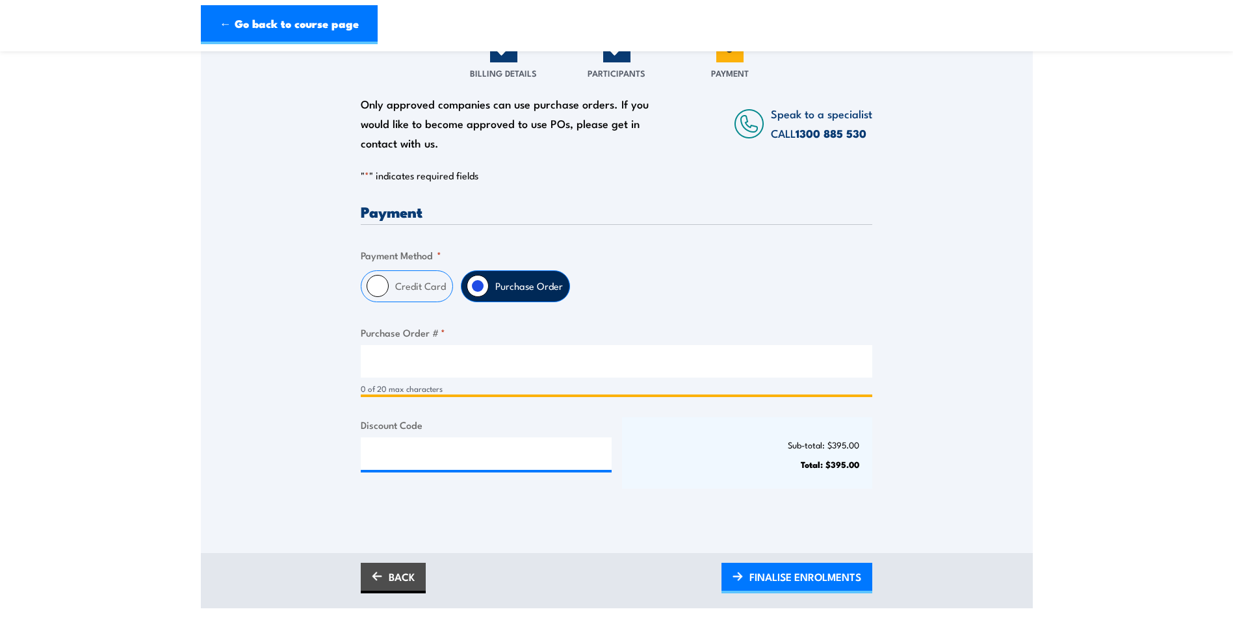
click at [586, 362] on input "Purchase Order # *" at bounding box center [616, 361] width 511 height 32
type input "148041"
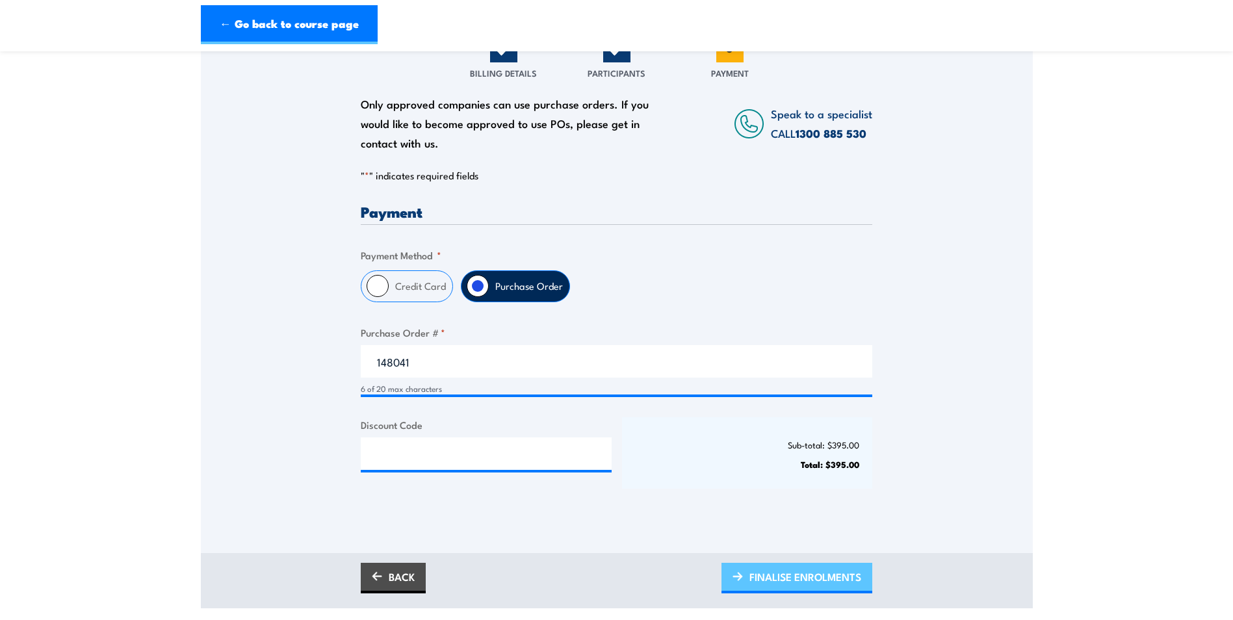
click at [769, 565] on span "FINALISE ENROLMENTS" at bounding box center [805, 577] width 112 height 34
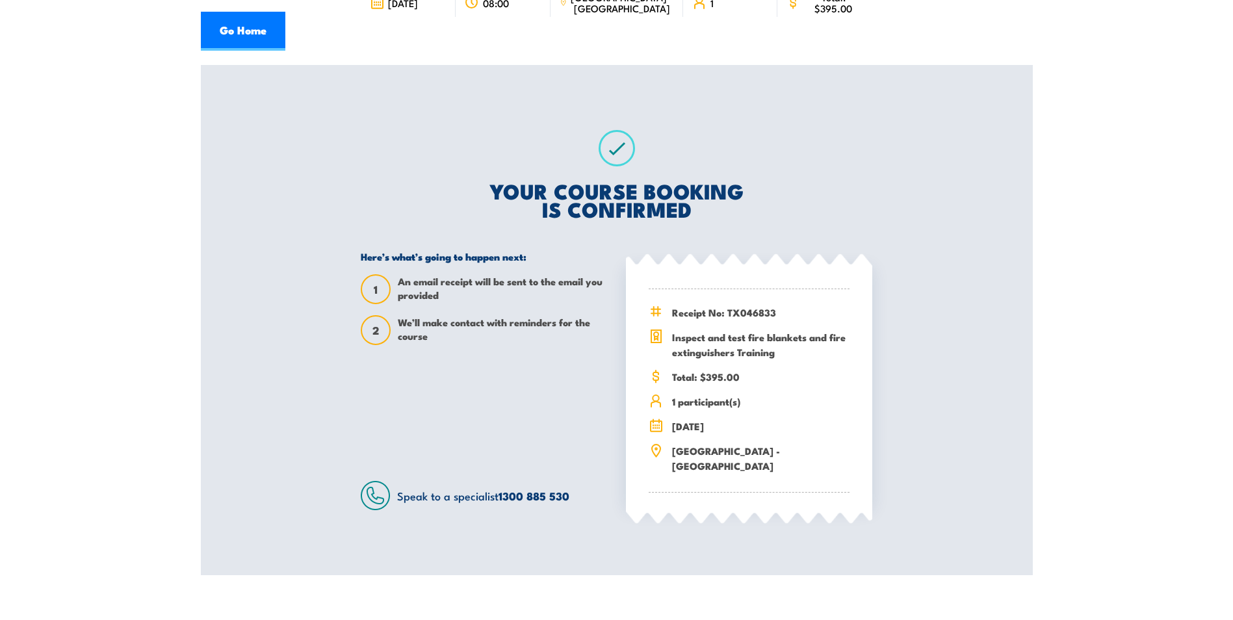
scroll to position [195, 0]
